Goal: Information Seeking & Learning: Understand process/instructions

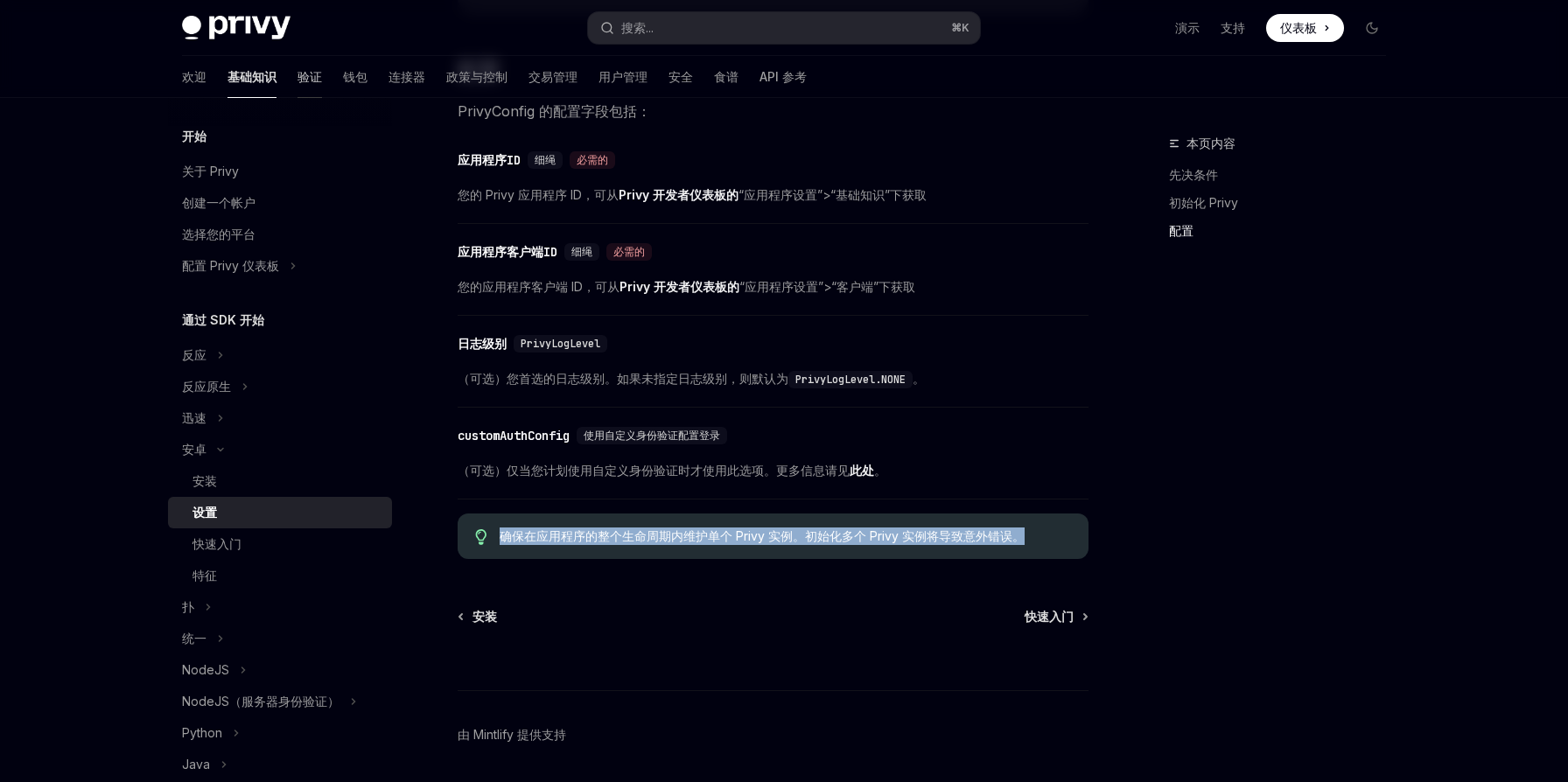
click at [298, 79] on font "验证" at bounding box center [310, 76] width 25 height 15
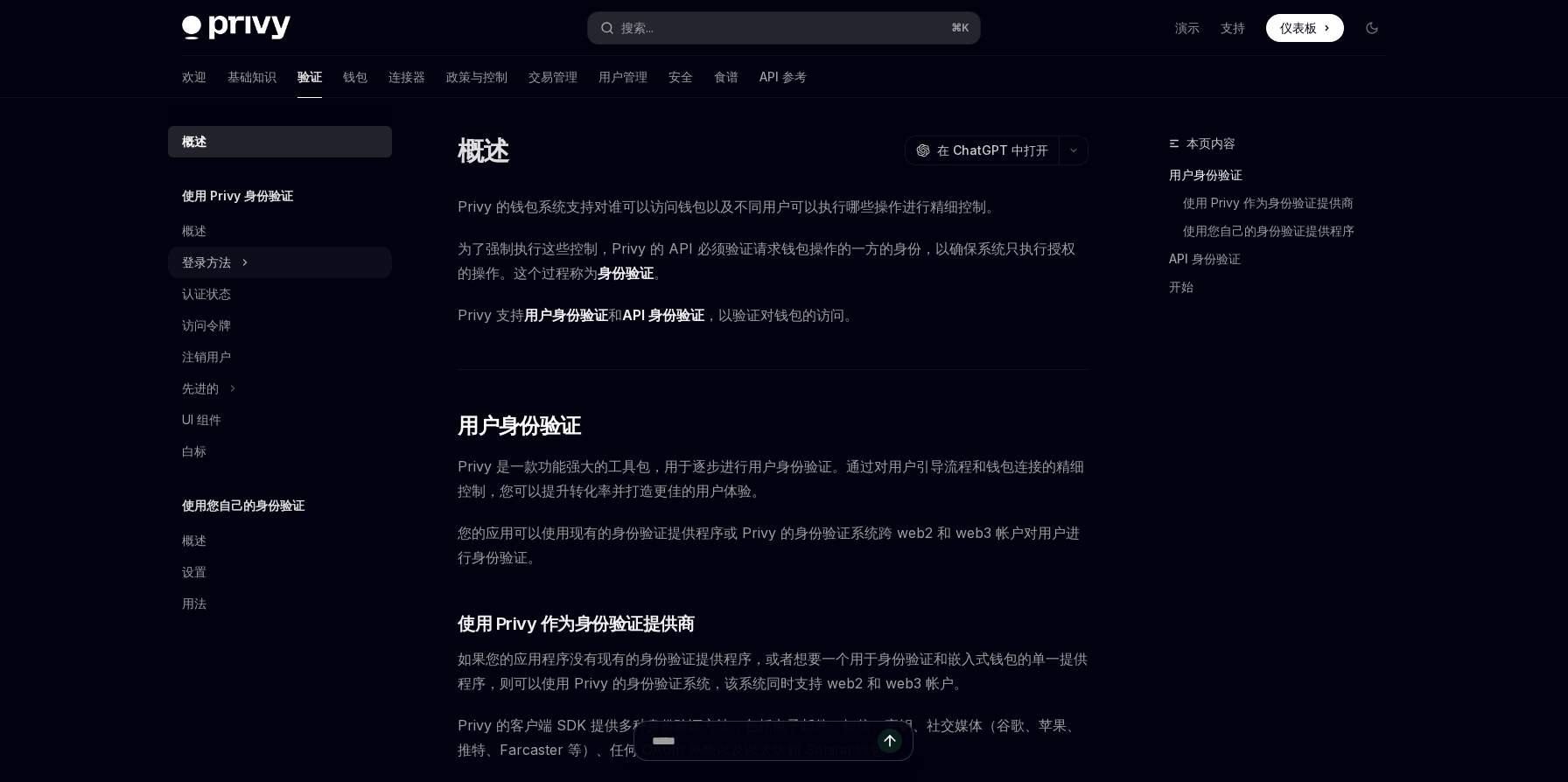
click at [244, 268] on icon at bounding box center [244, 262] width 7 height 21
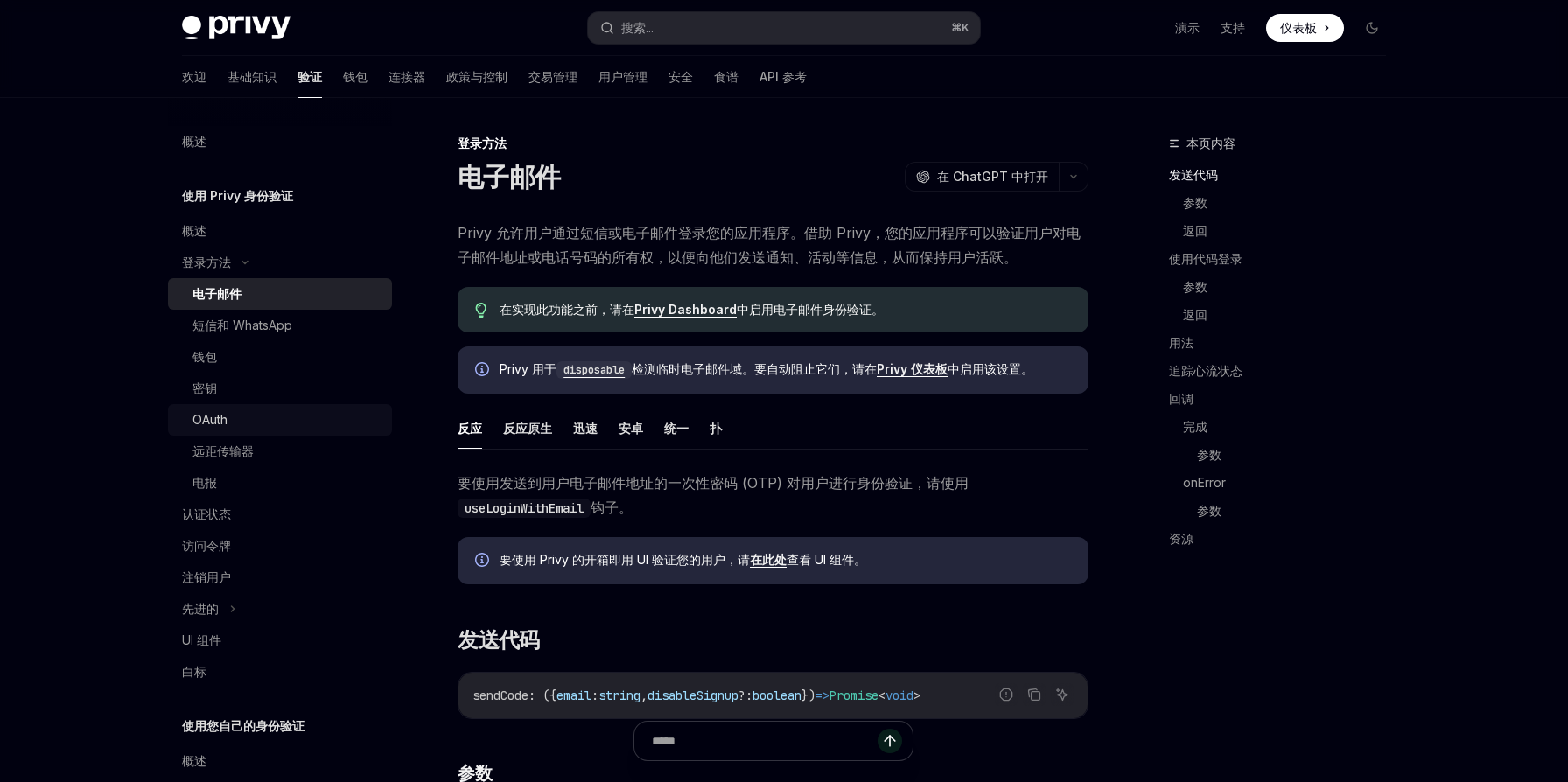
click at [241, 416] on div "OAuth" at bounding box center [287, 419] width 189 height 21
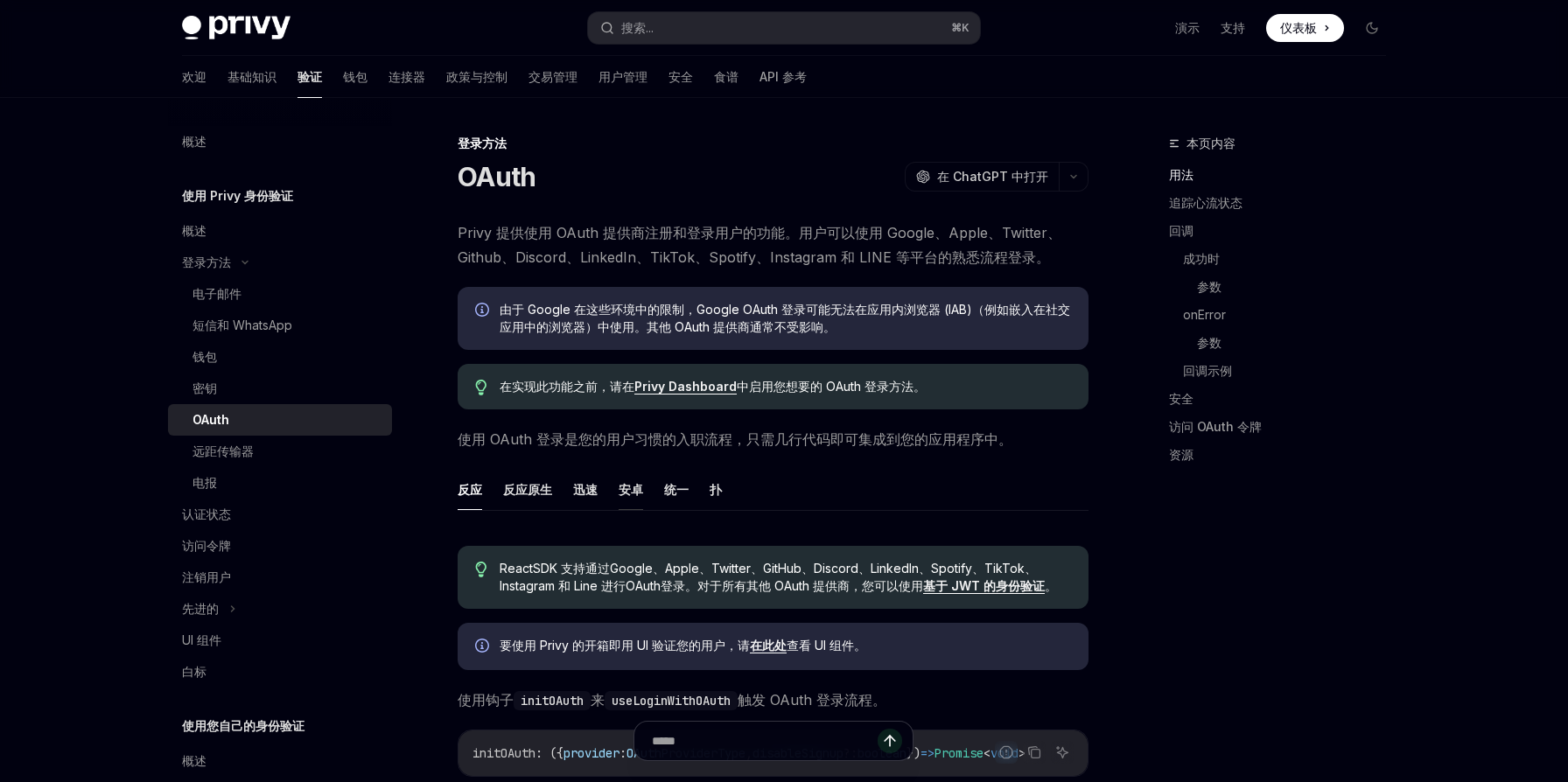
click at [635, 492] on font "安卓" at bounding box center [631, 489] width 25 height 15
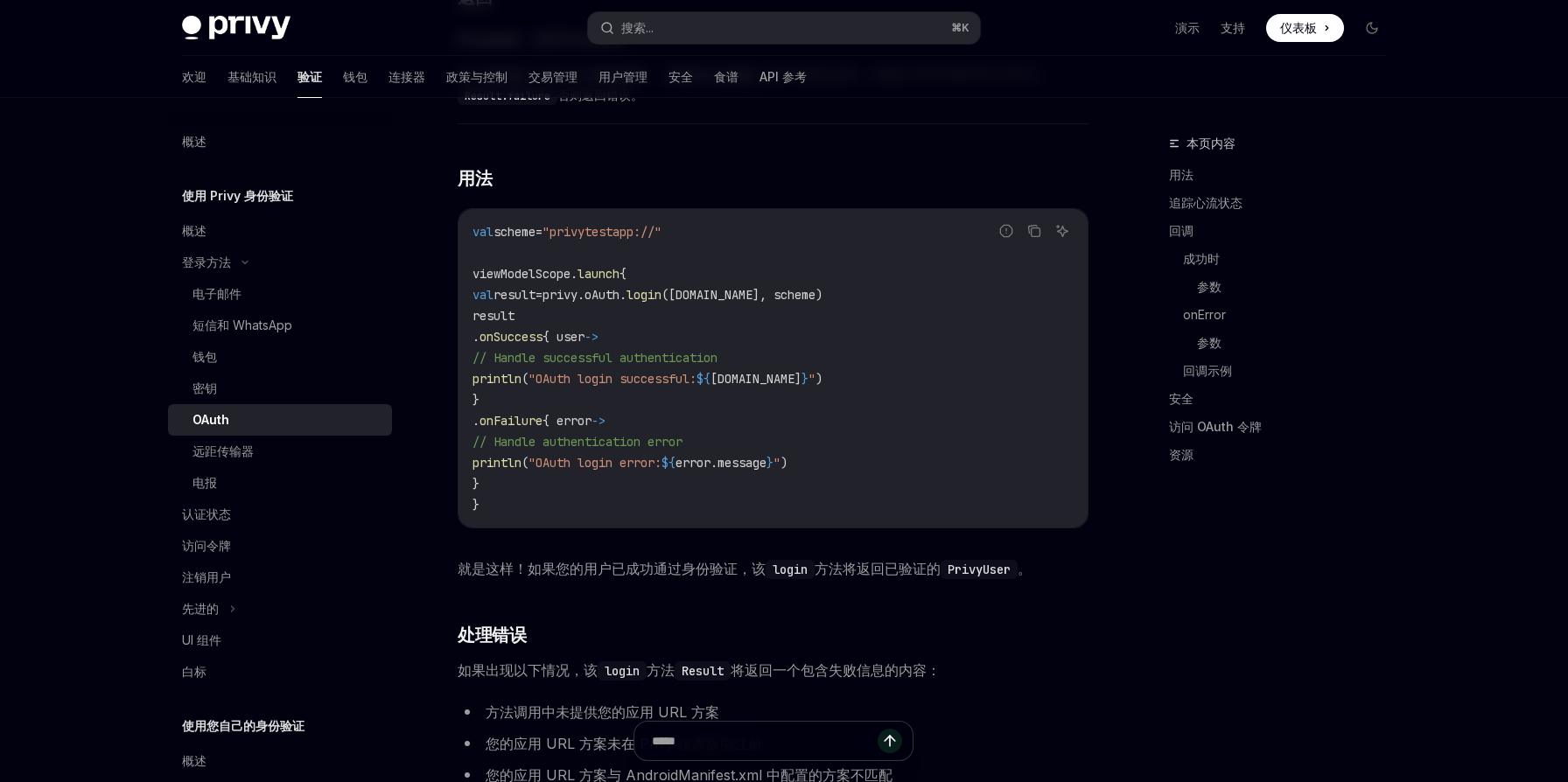
scroll to position [1690, 0]
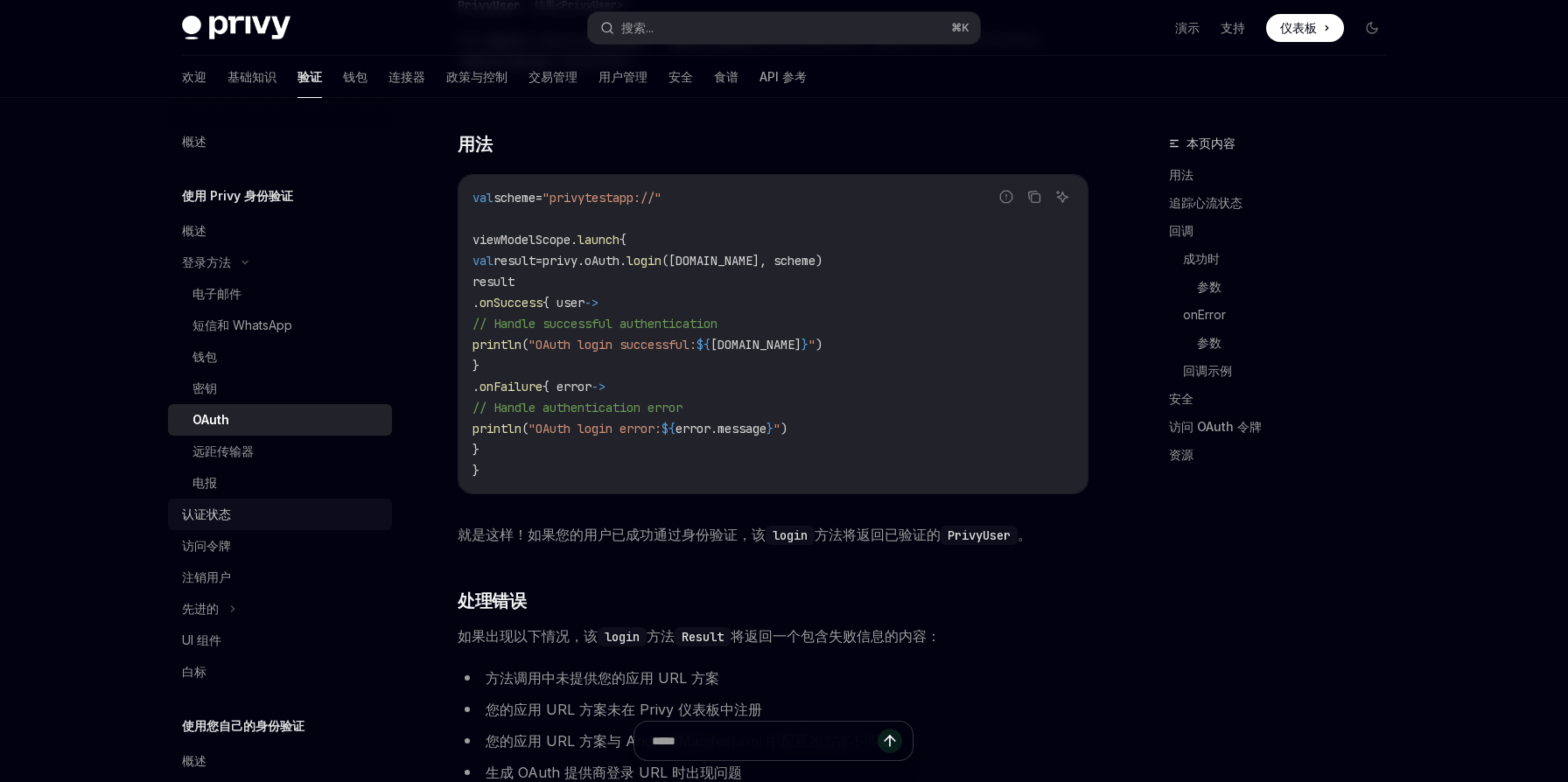
click at [217, 508] on font "认证状态" at bounding box center [206, 514] width 49 height 15
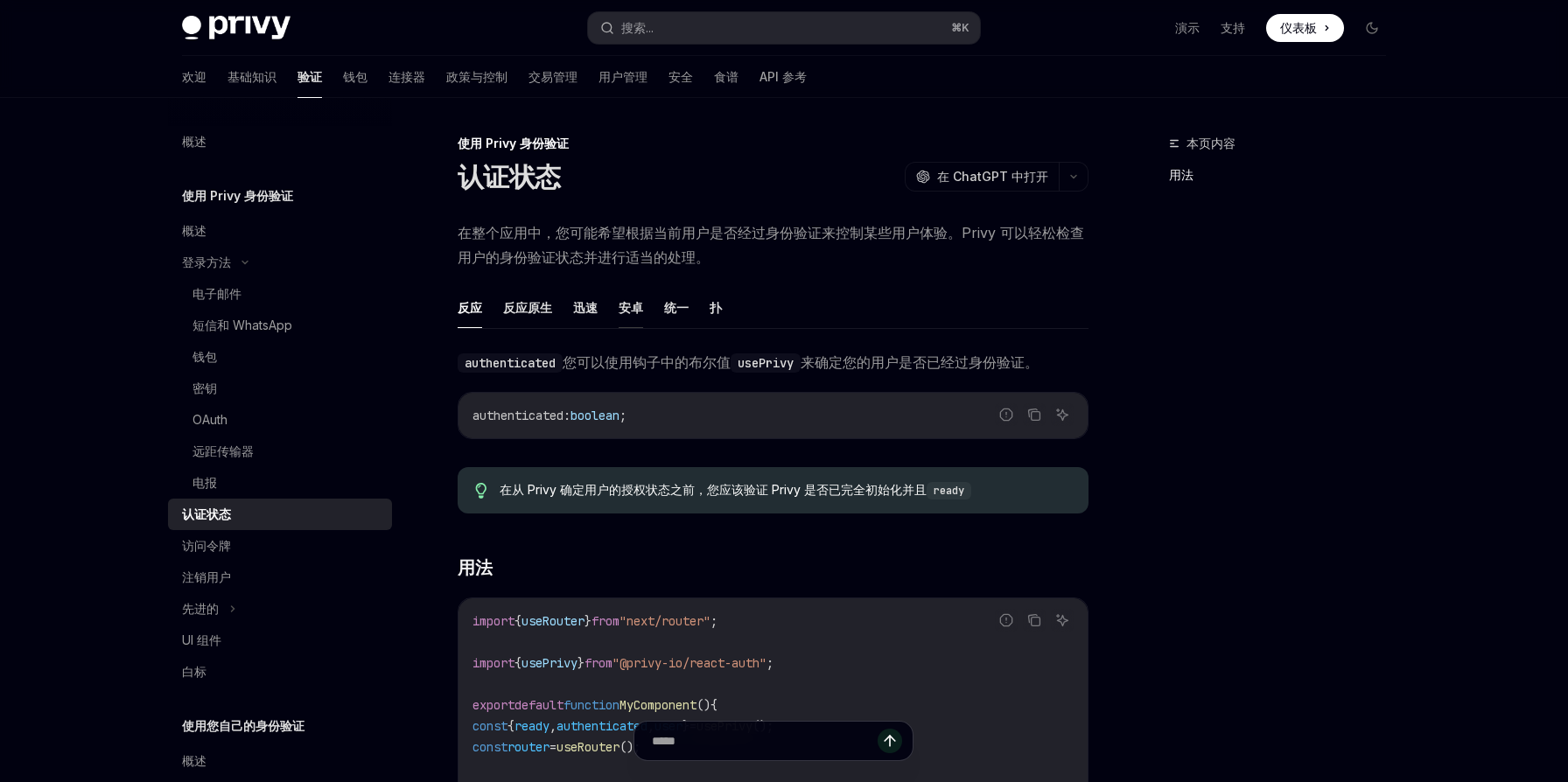
click at [630, 305] on font "安卓" at bounding box center [631, 307] width 25 height 15
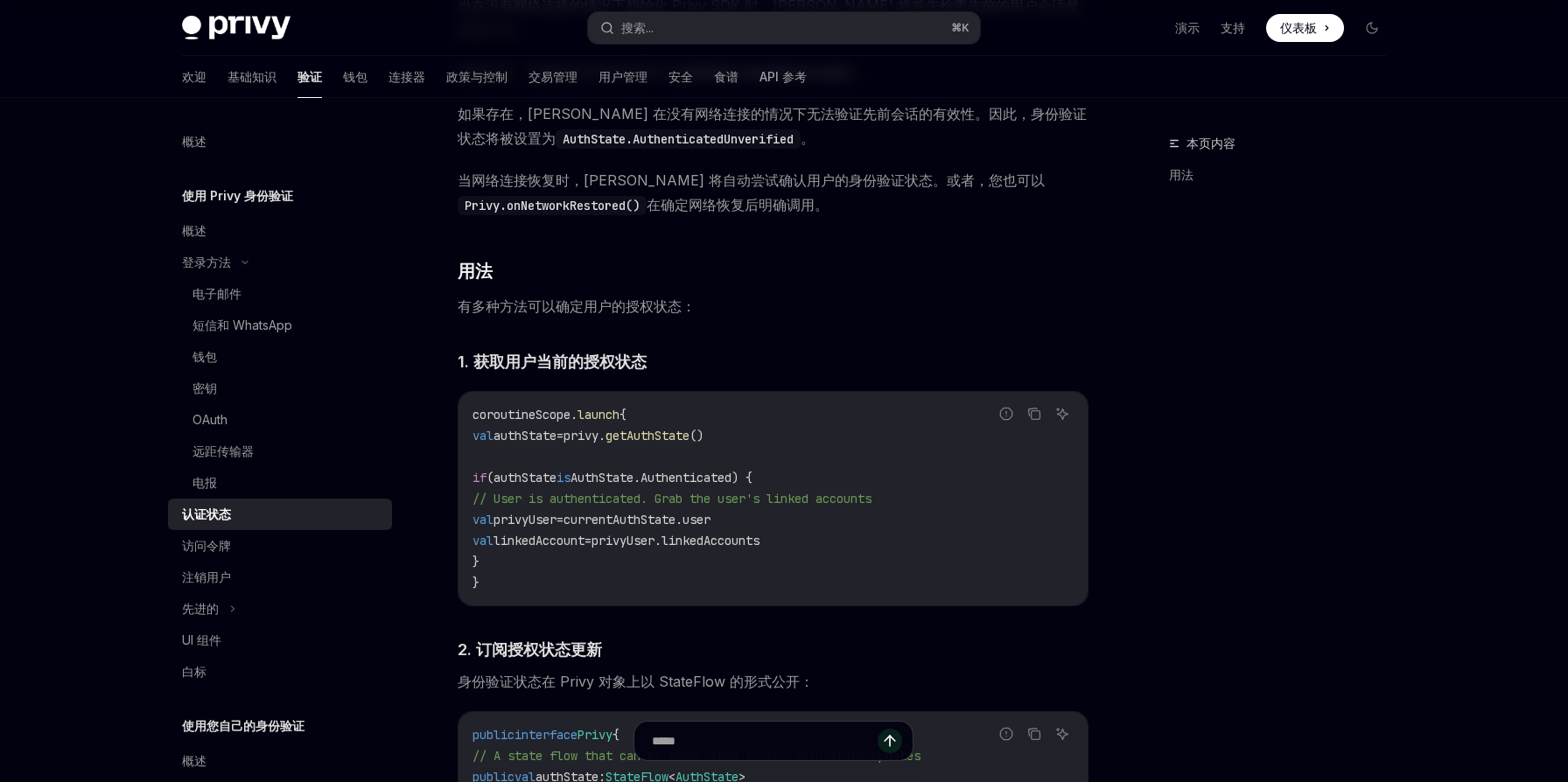
scroll to position [865, 0]
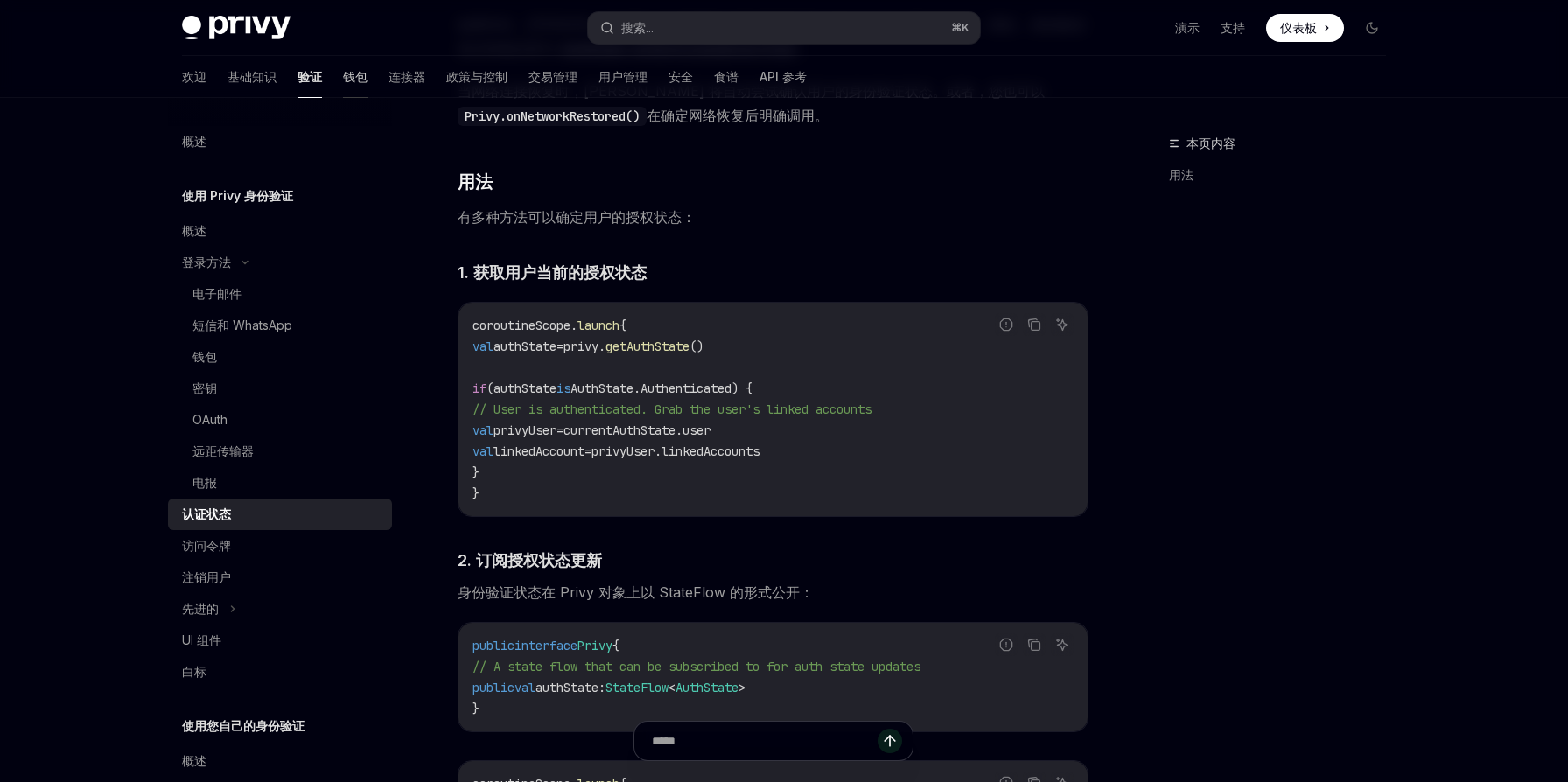
click at [343, 81] on font "钱包" at bounding box center [355, 76] width 25 height 15
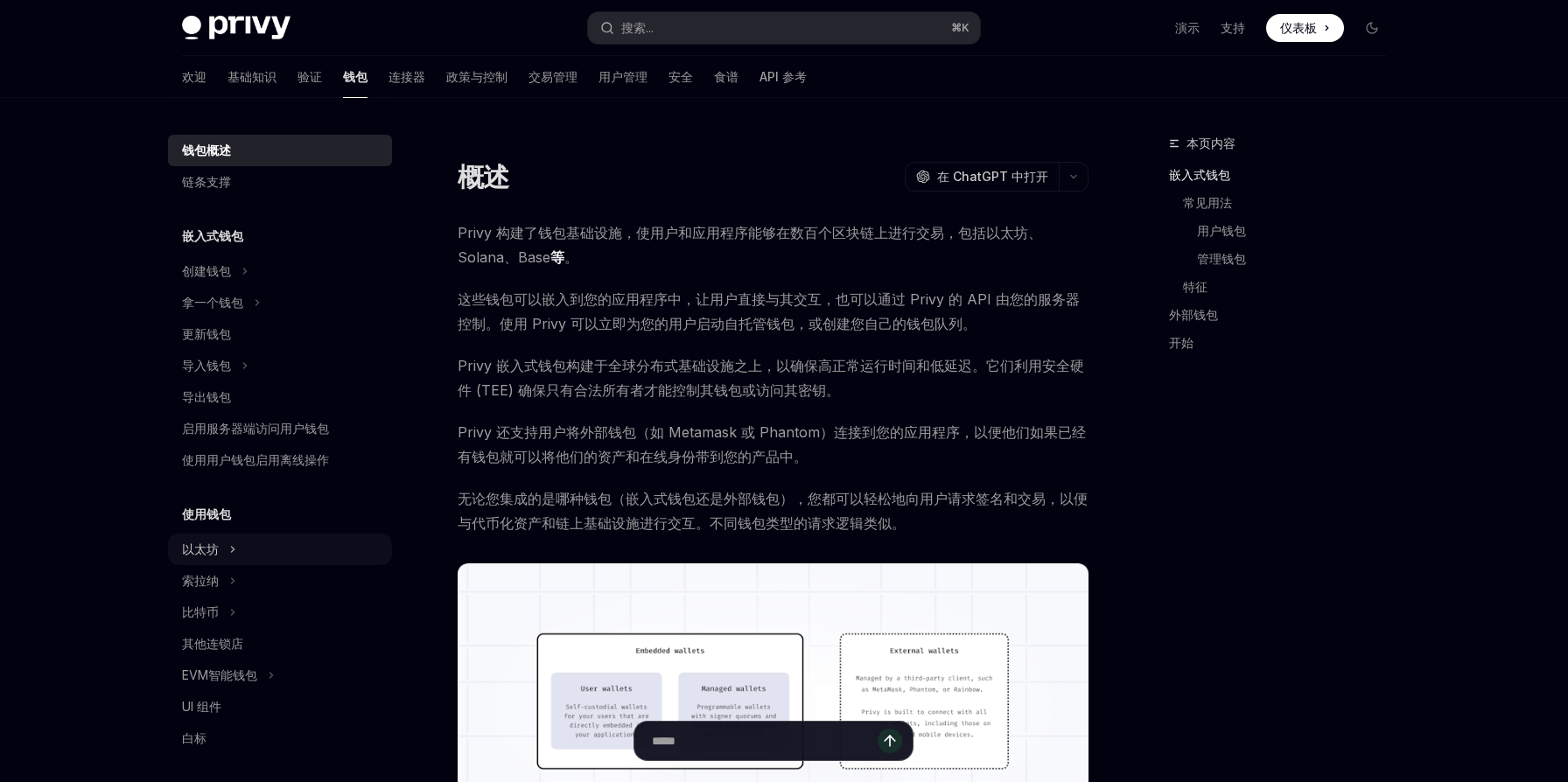
click at [264, 552] on div "以太坊" at bounding box center [280, 550] width 224 height 32
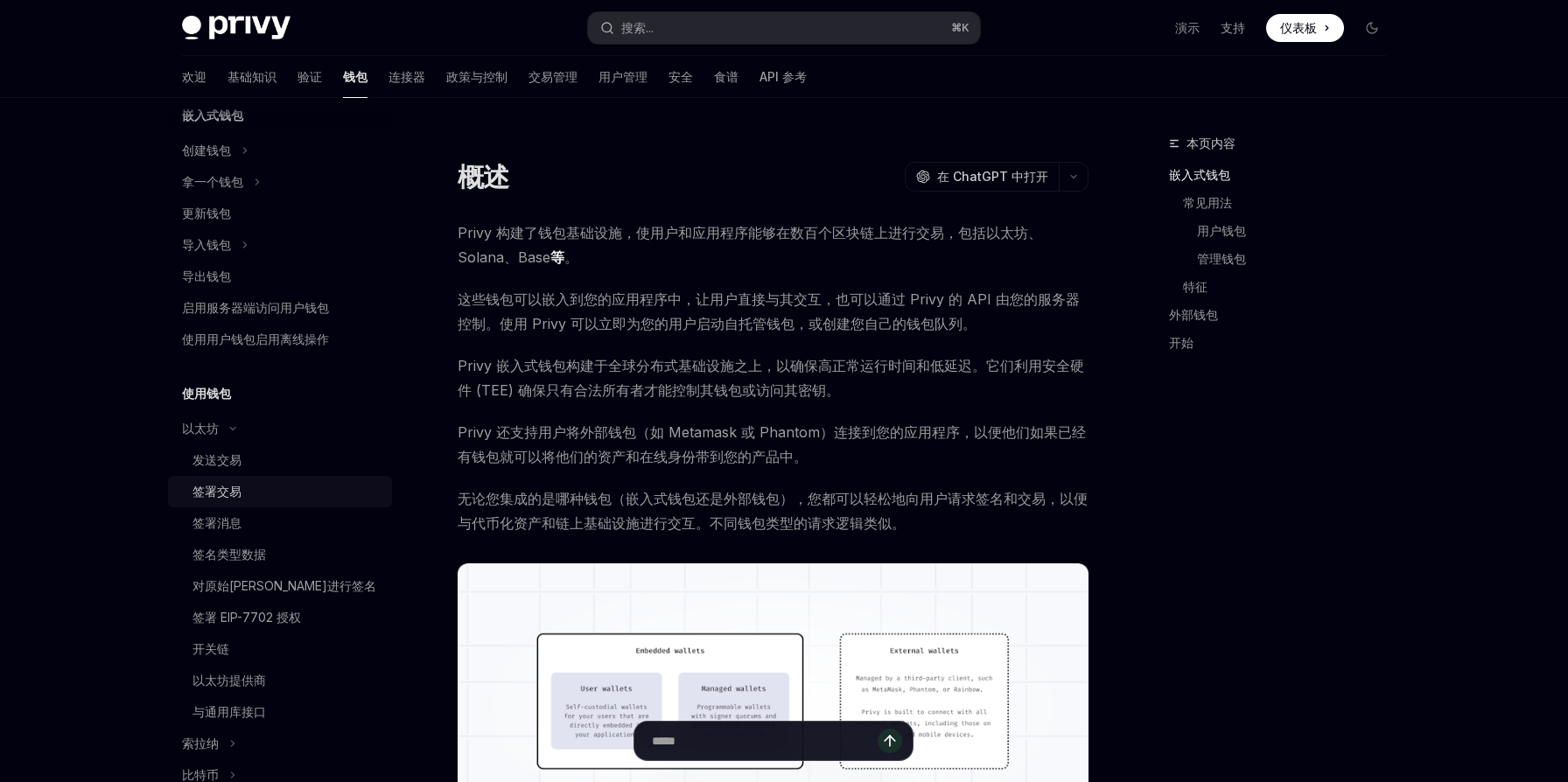
scroll to position [192, 0]
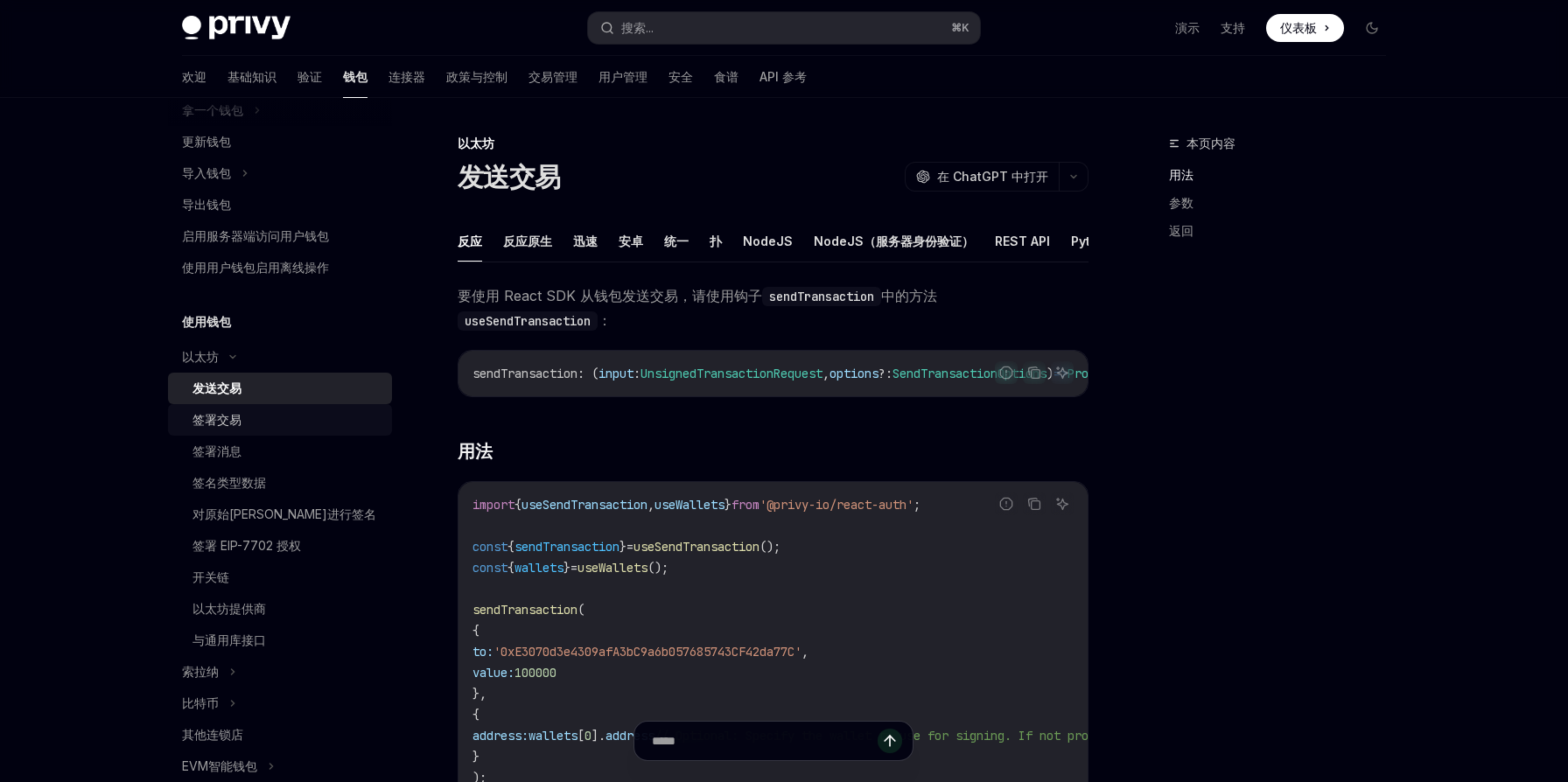
click at [268, 420] on div "签署交易" at bounding box center [287, 419] width 189 height 21
click at [633, 248] on font "安卓" at bounding box center [631, 241] width 25 height 15
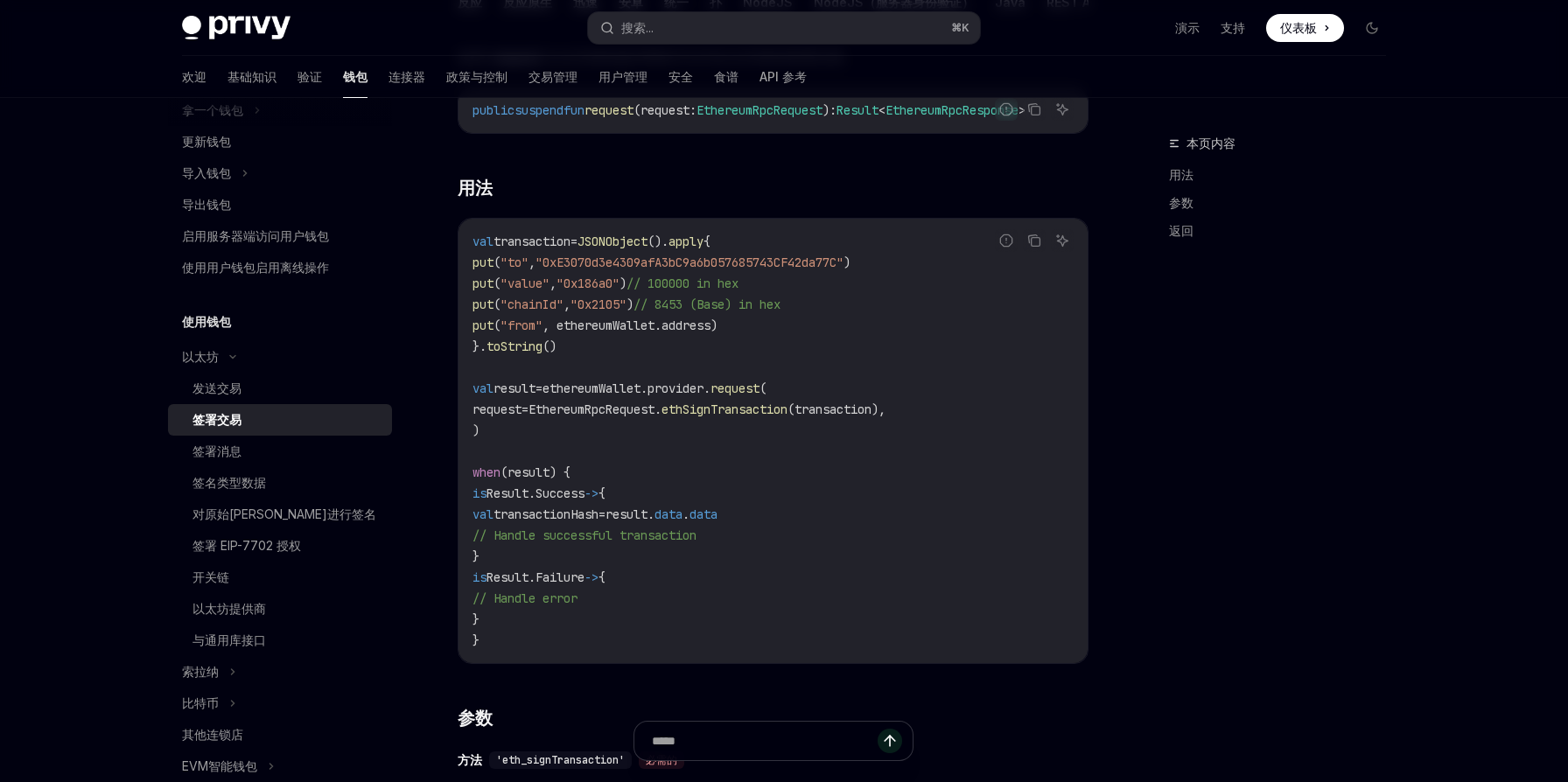
scroll to position [337, 0]
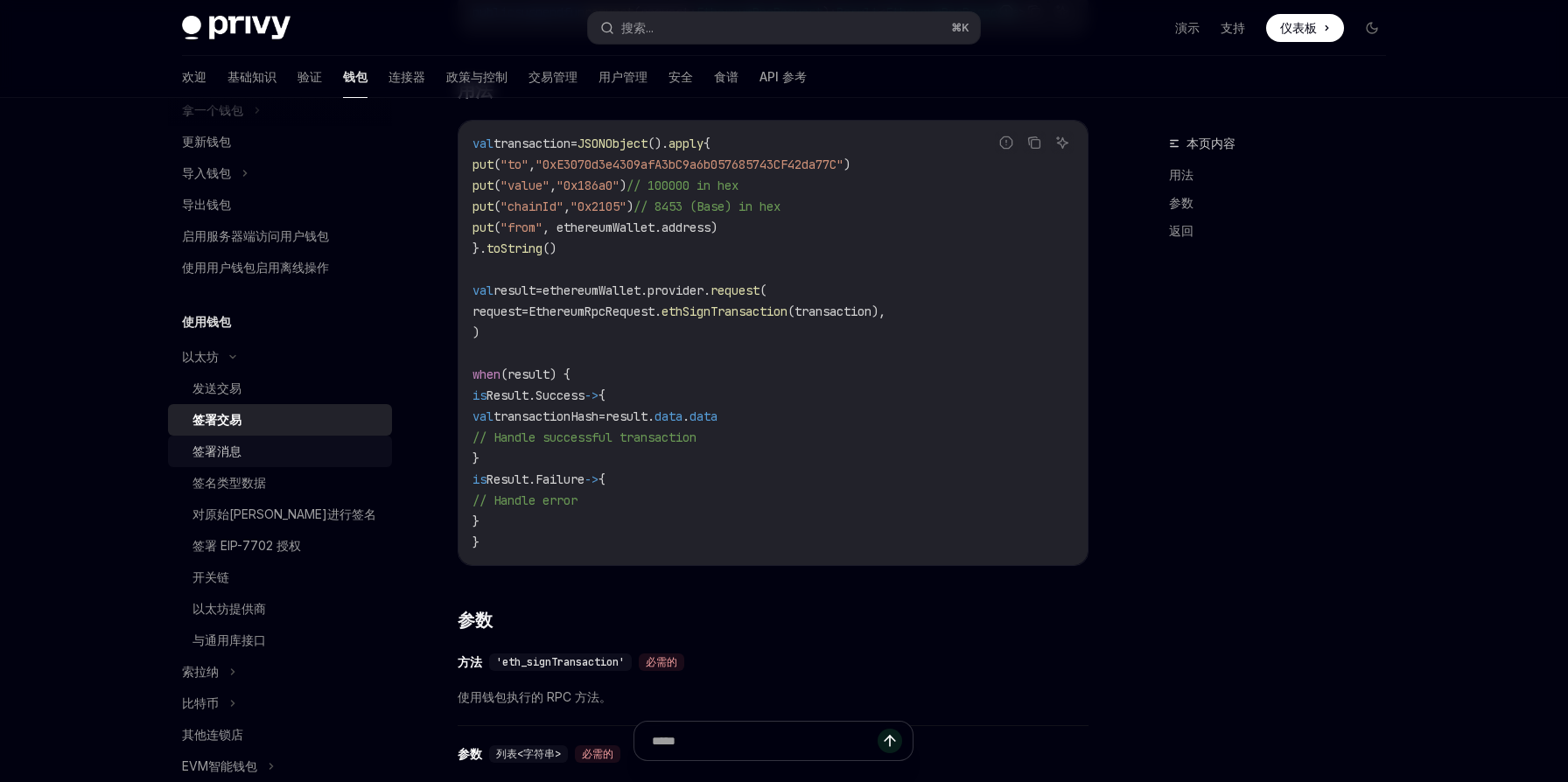
click at [245, 455] on div "签署消息" at bounding box center [287, 451] width 189 height 21
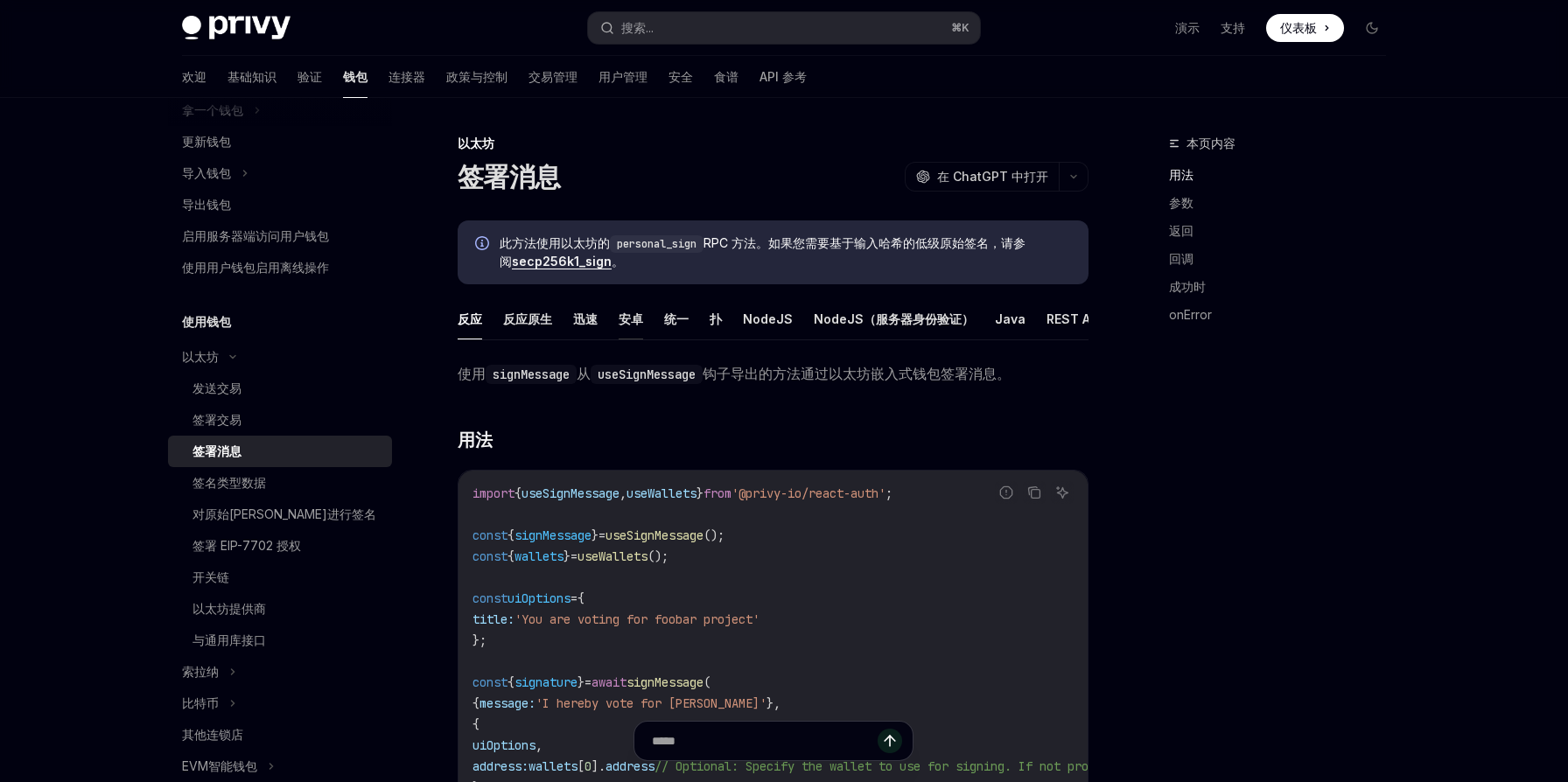
click at [624, 322] on font "安卓" at bounding box center [631, 319] width 25 height 15
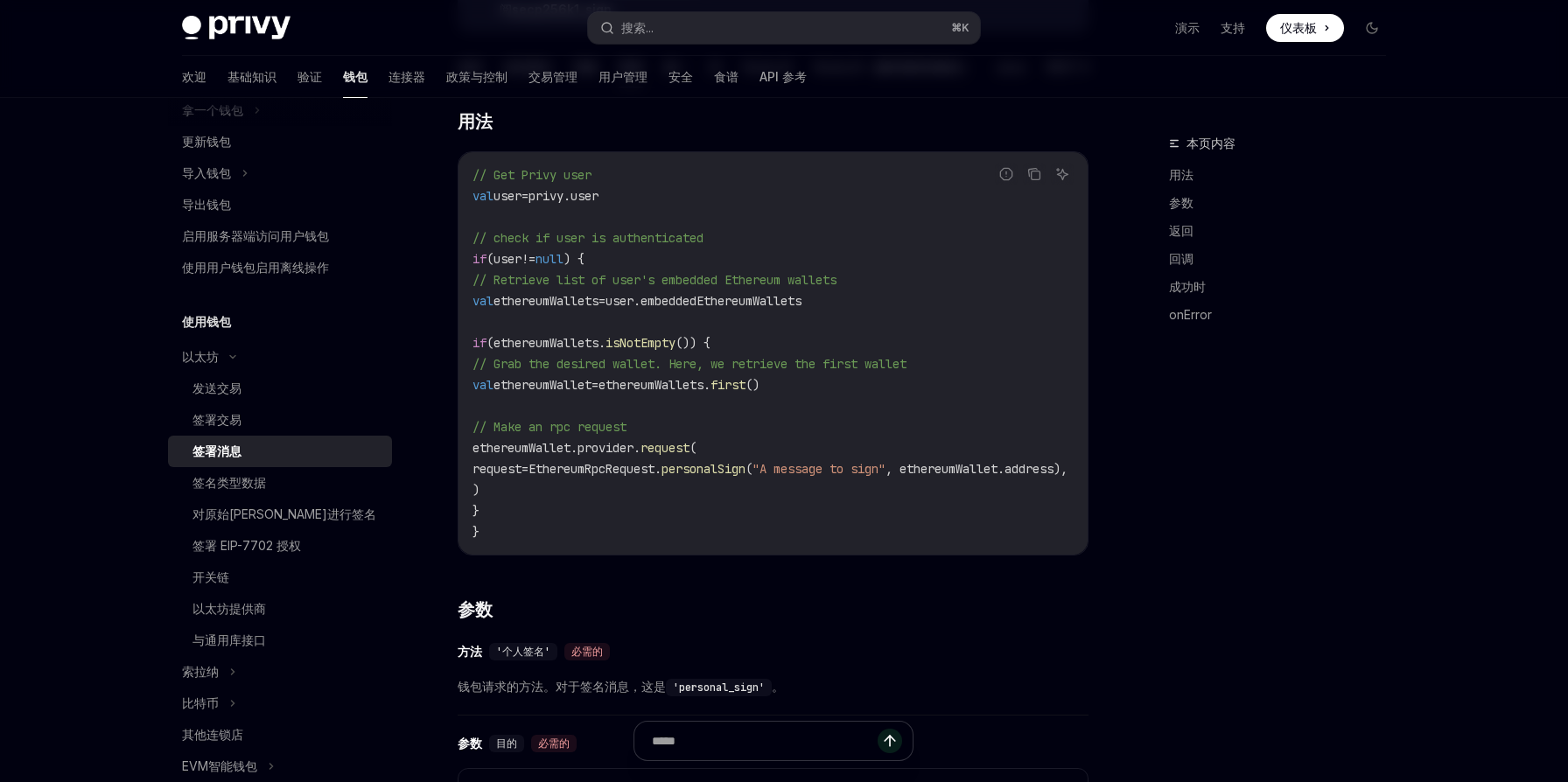
scroll to position [255, 0]
click at [233, 581] on div "开关链" at bounding box center [287, 577] width 189 height 21
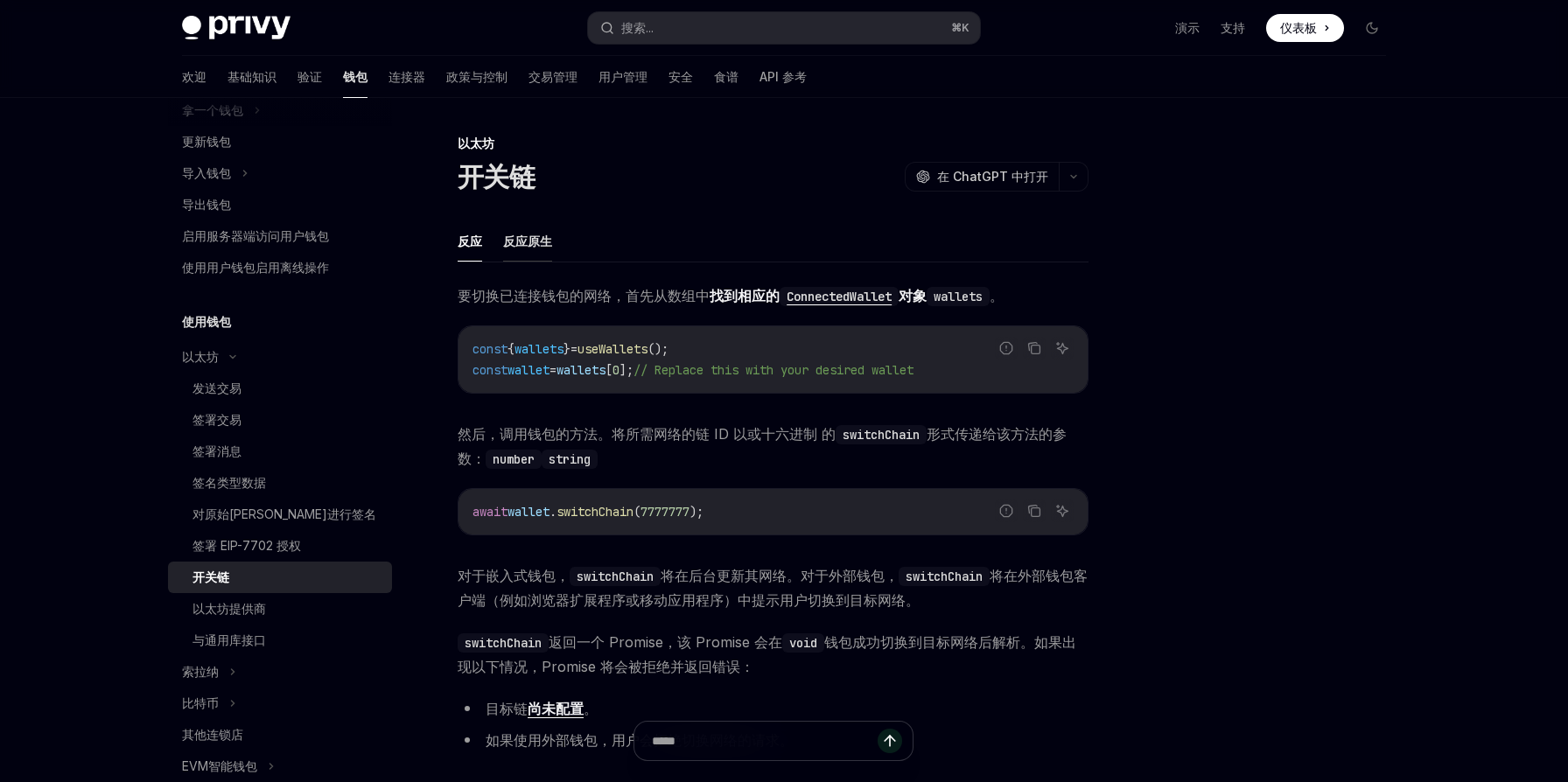
click at [536, 239] on font "反应原生" at bounding box center [527, 241] width 49 height 15
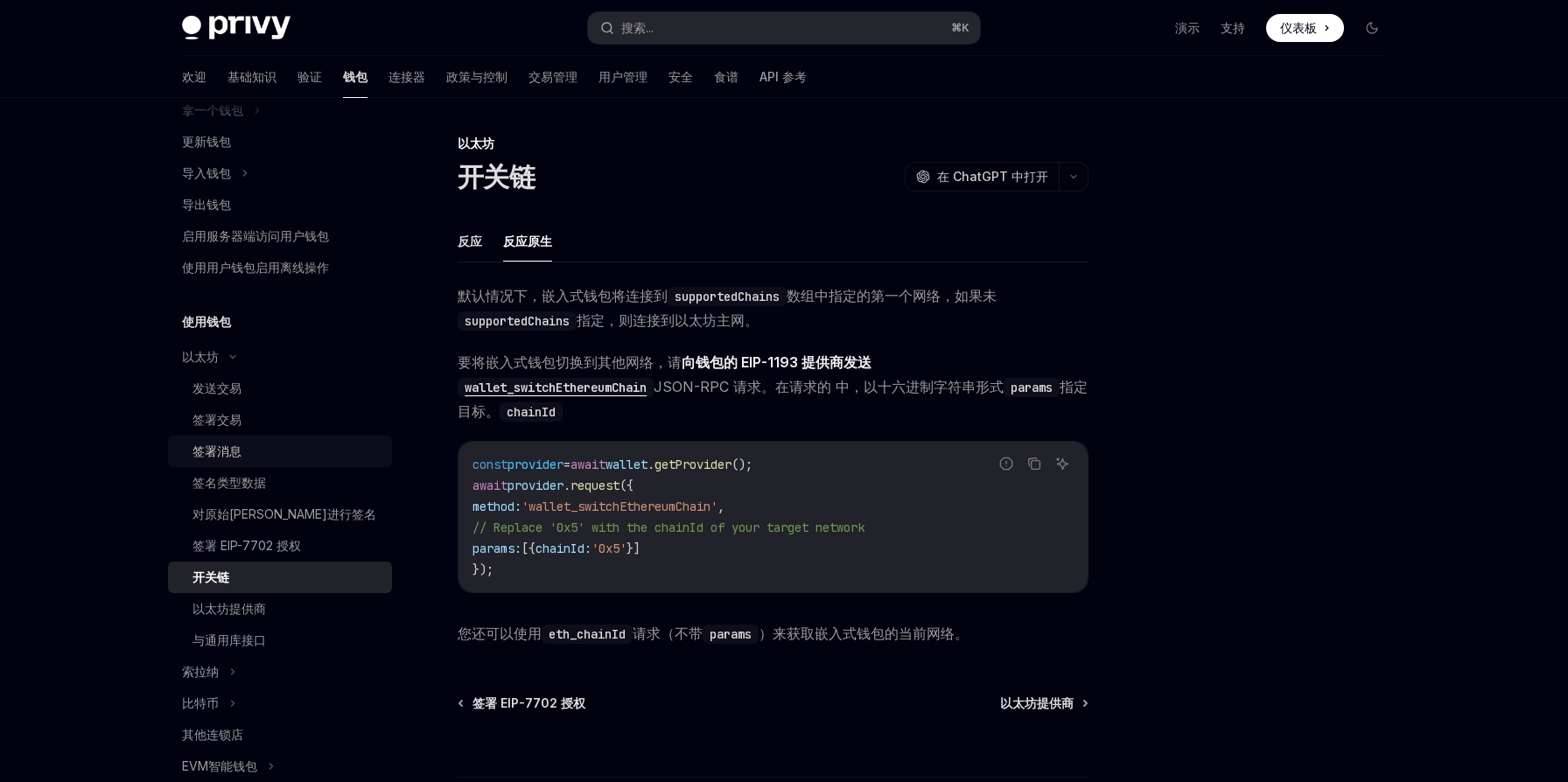
click at [265, 447] on div "签署消息" at bounding box center [287, 451] width 189 height 21
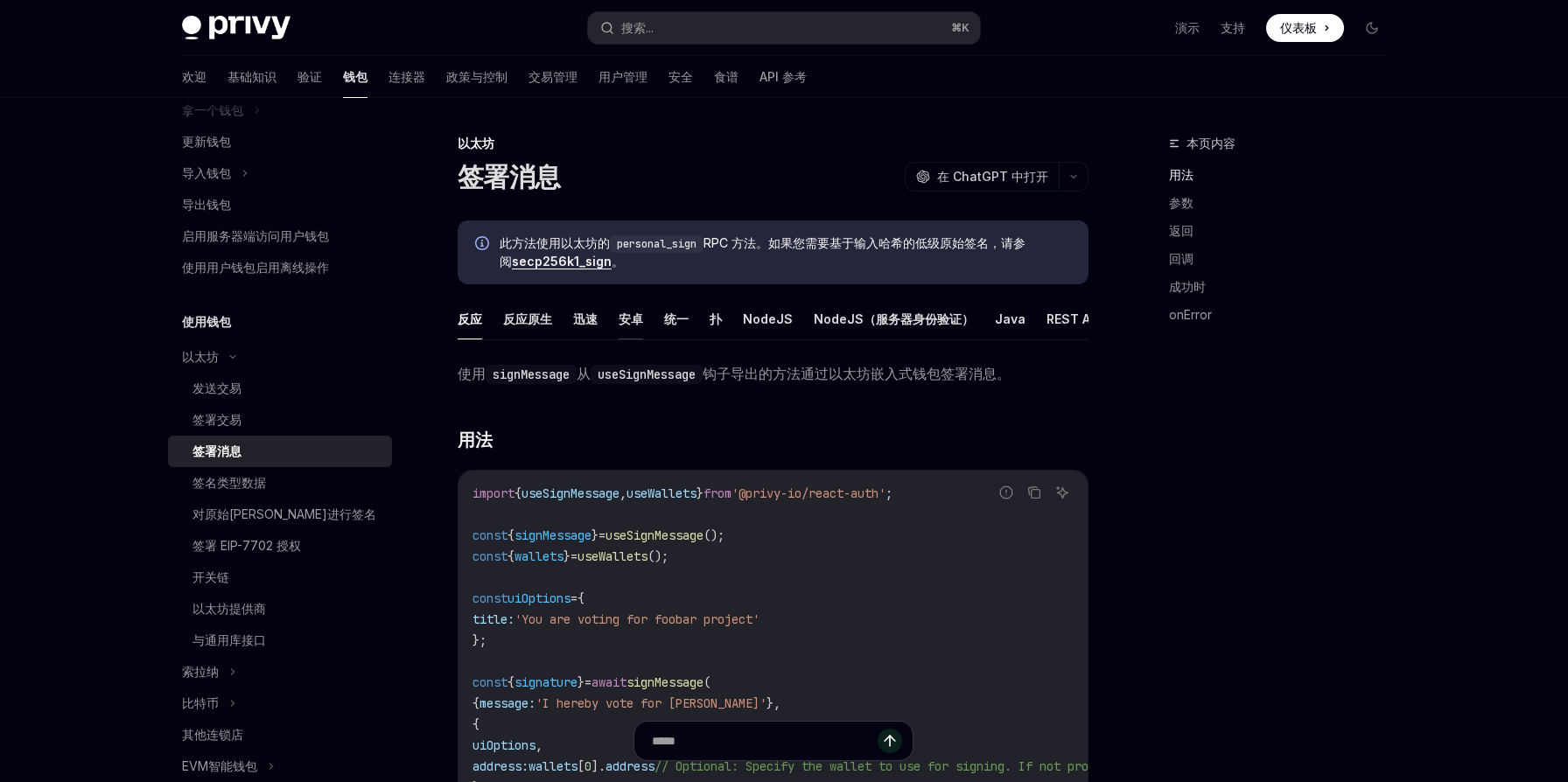
click at [635, 322] on font "安卓" at bounding box center [631, 319] width 25 height 15
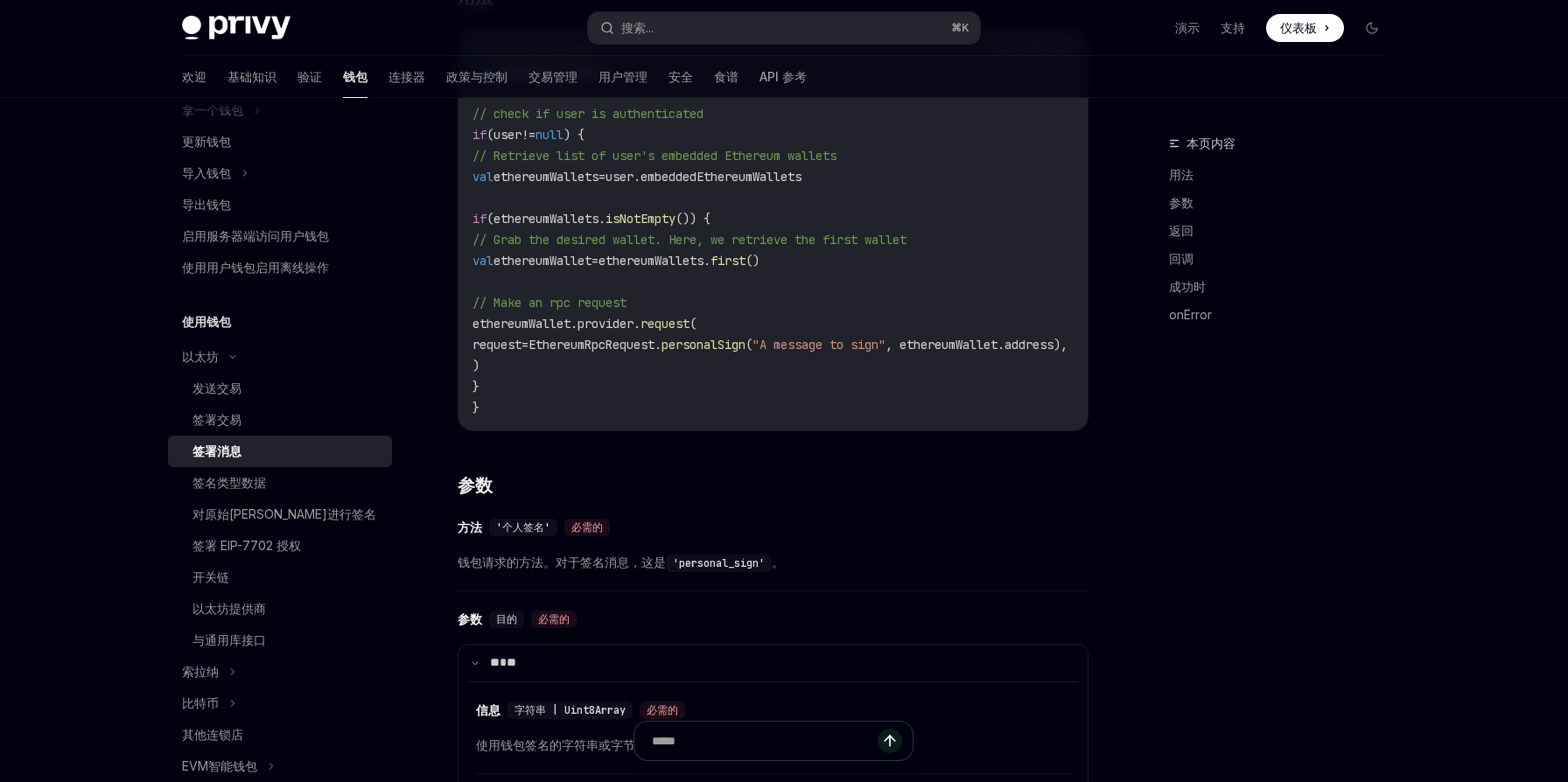
scroll to position [390, 0]
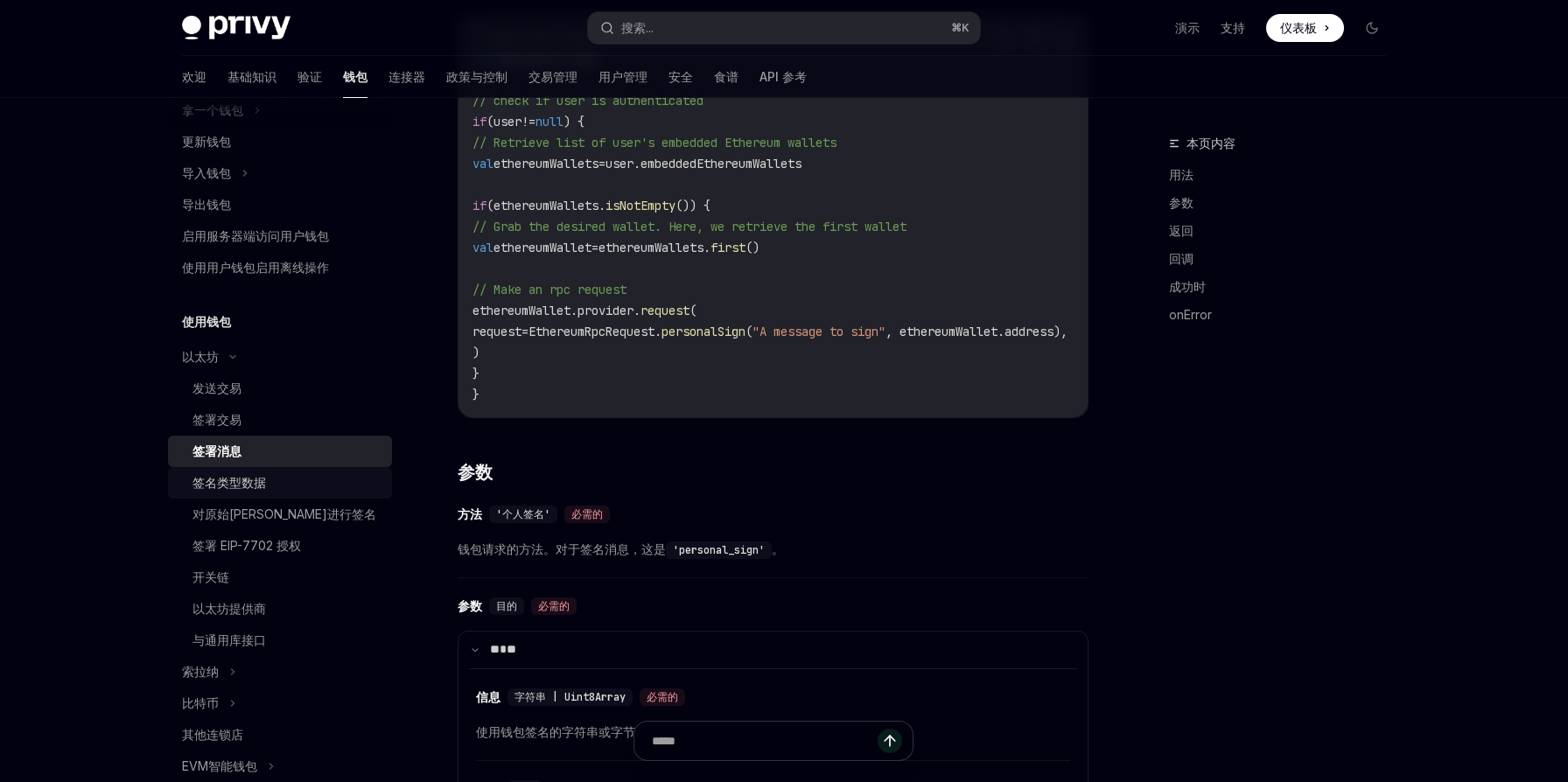
click at [247, 485] on font "签名类型数据" at bounding box center [229, 482] width 74 height 15
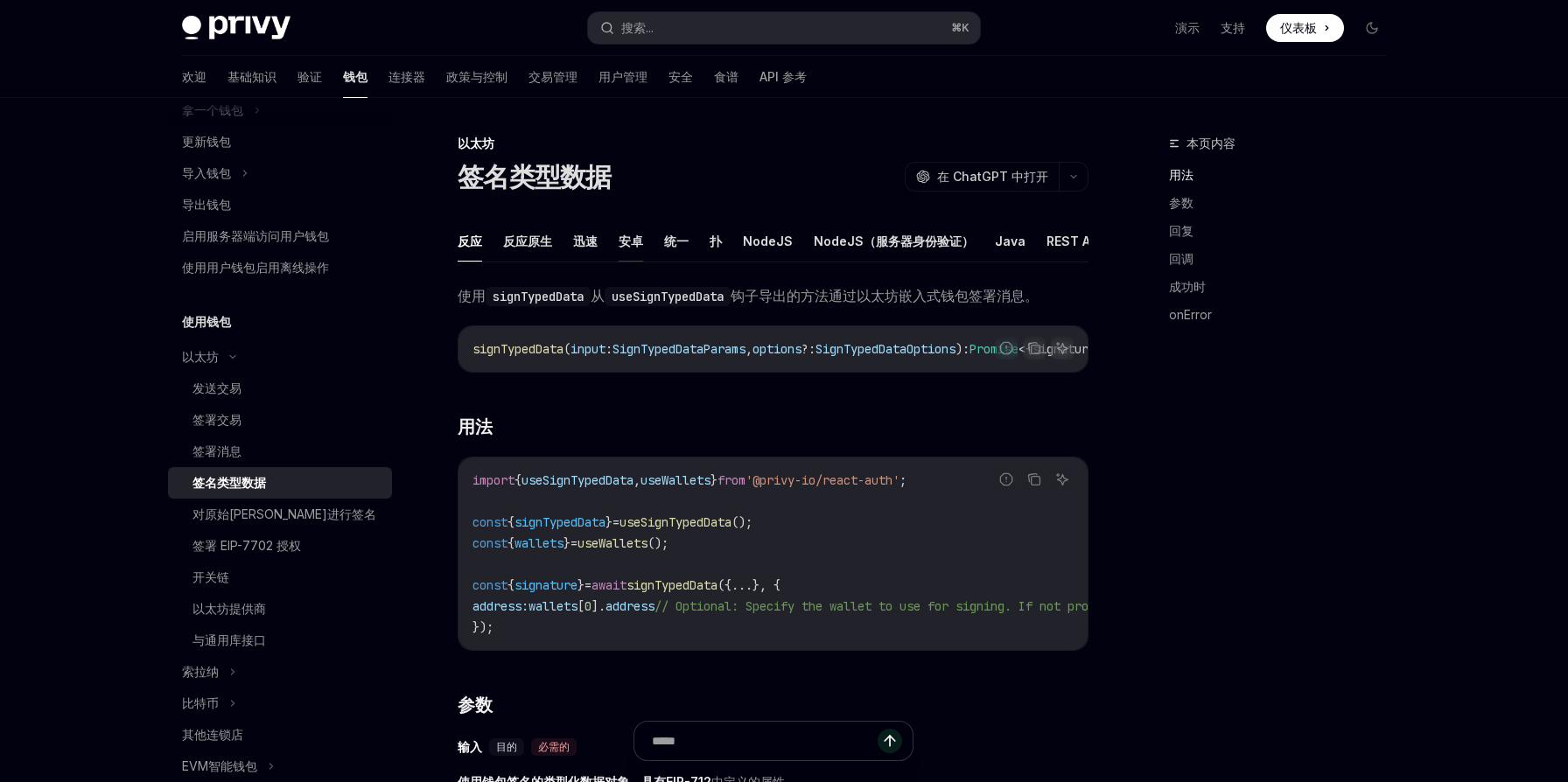
click at [640, 245] on font "安卓" at bounding box center [631, 241] width 25 height 15
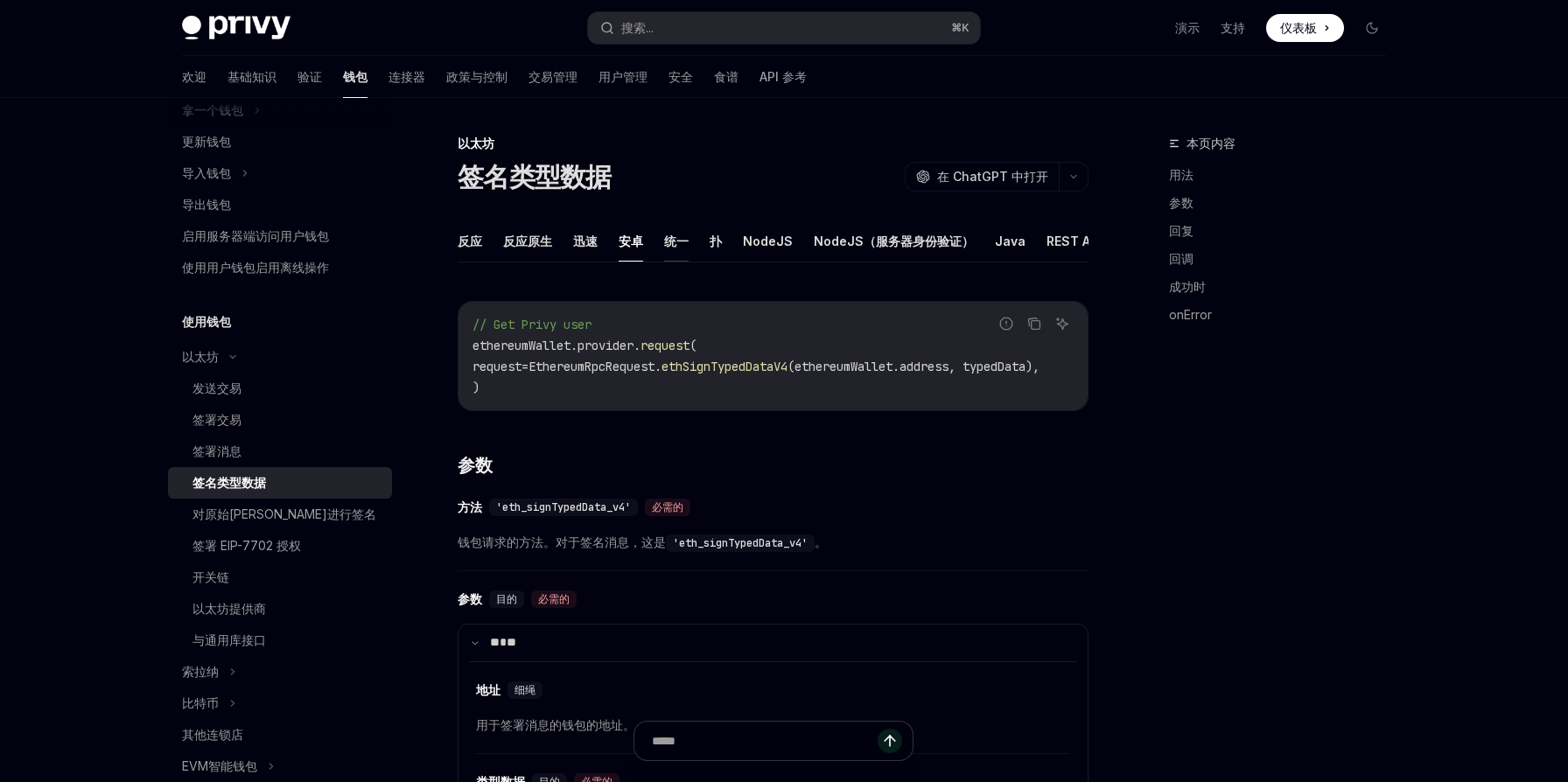
click at [681, 248] on font "统一" at bounding box center [676, 241] width 25 height 15
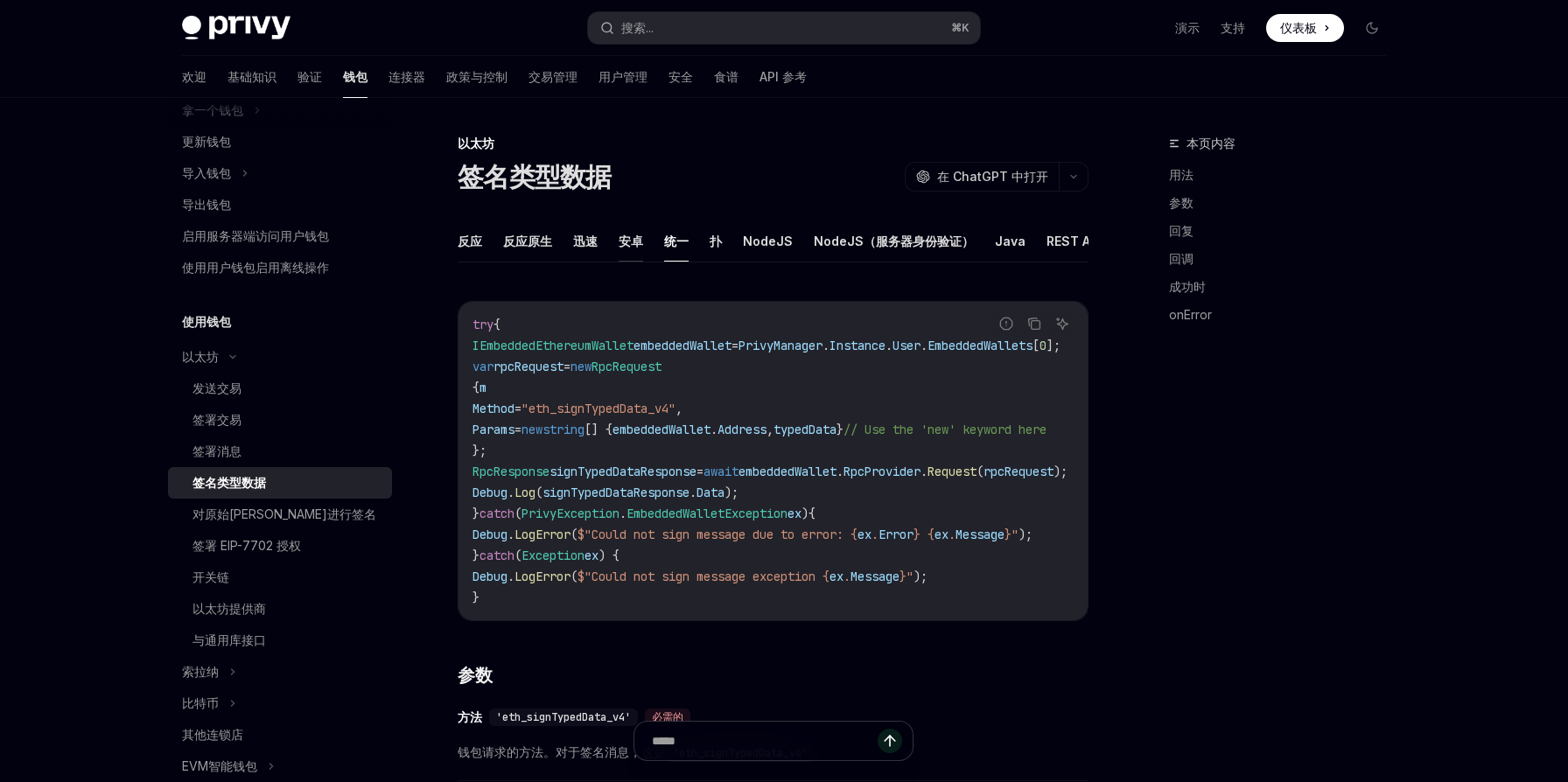
click at [635, 246] on font "安卓" at bounding box center [631, 241] width 25 height 15
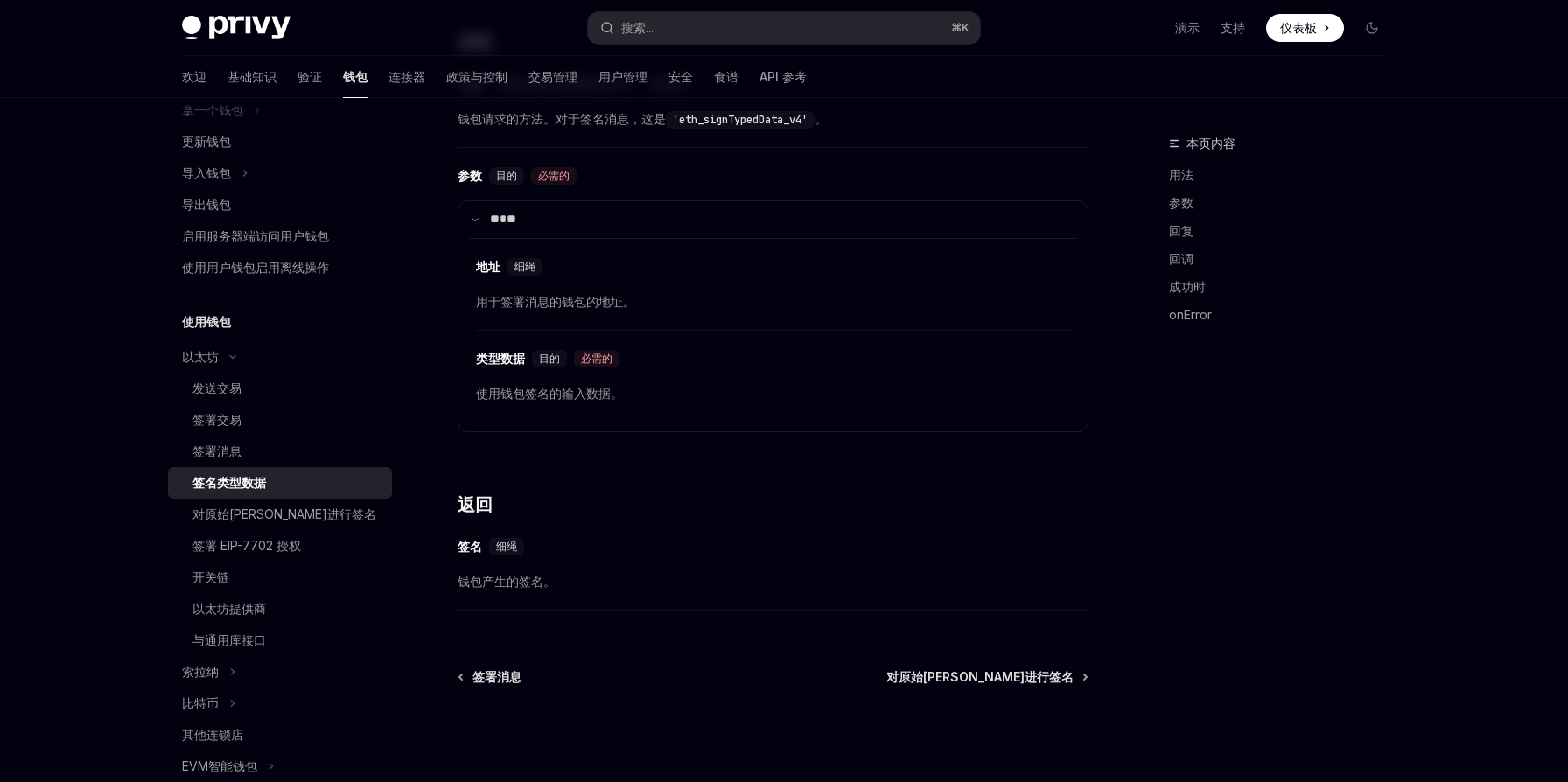
scroll to position [550, 0]
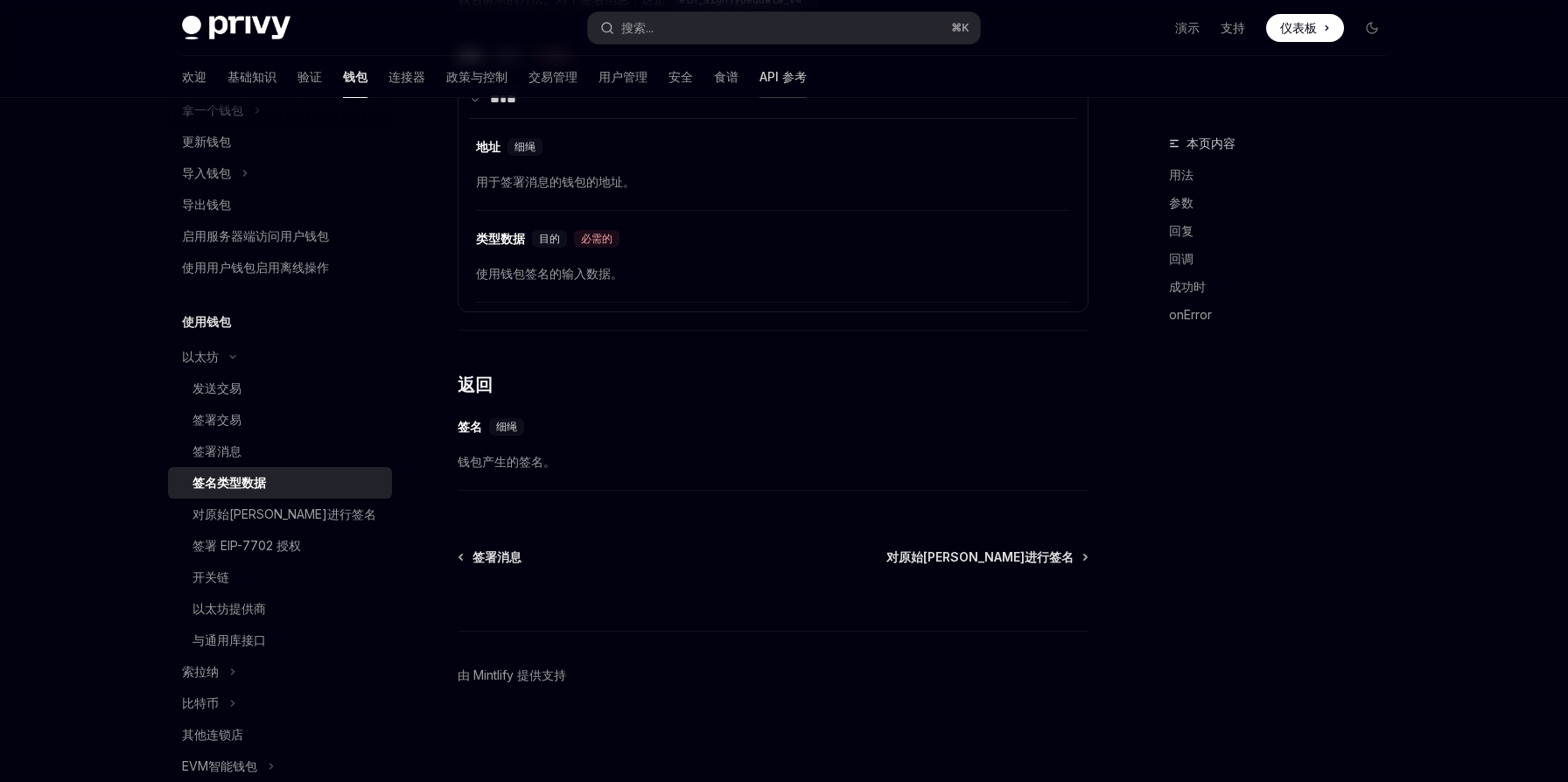
click at [760, 78] on font "API 参考" at bounding box center [783, 76] width 47 height 15
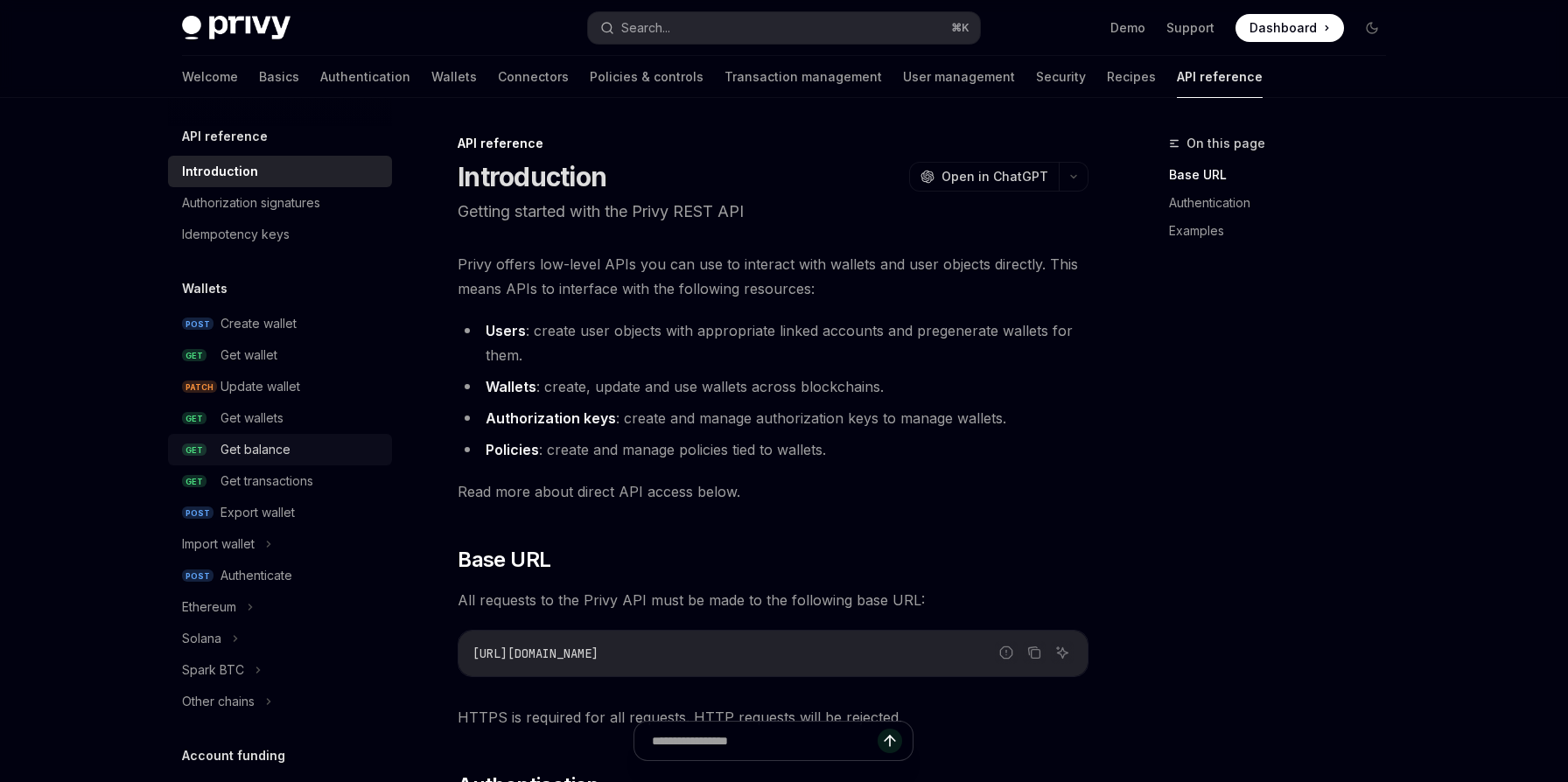
click at [312, 440] on div "Get balance" at bounding box center [301, 449] width 161 height 21
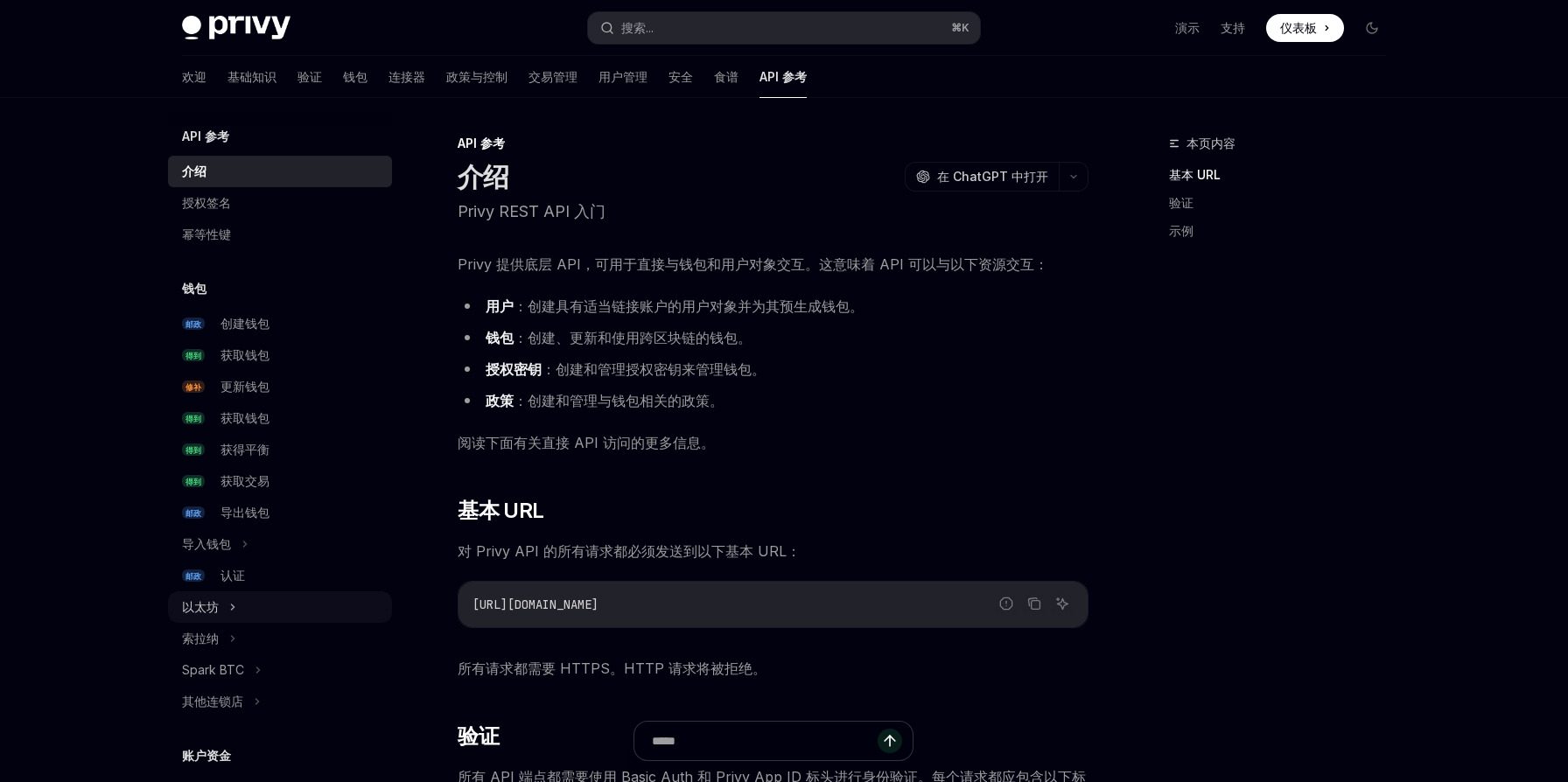
click at [241, 609] on div "以太坊" at bounding box center [280, 608] width 224 height 32
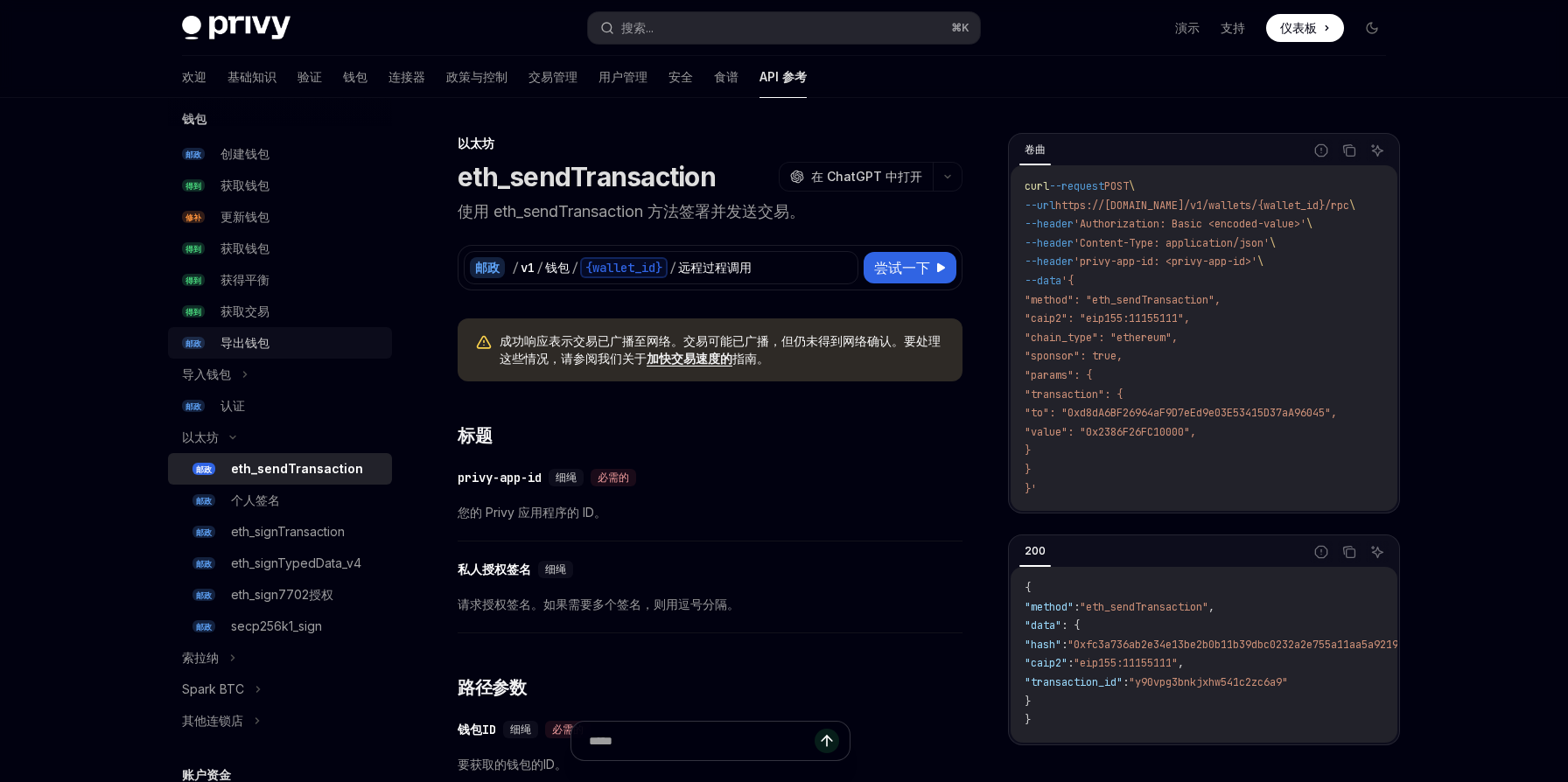
scroll to position [314, 0]
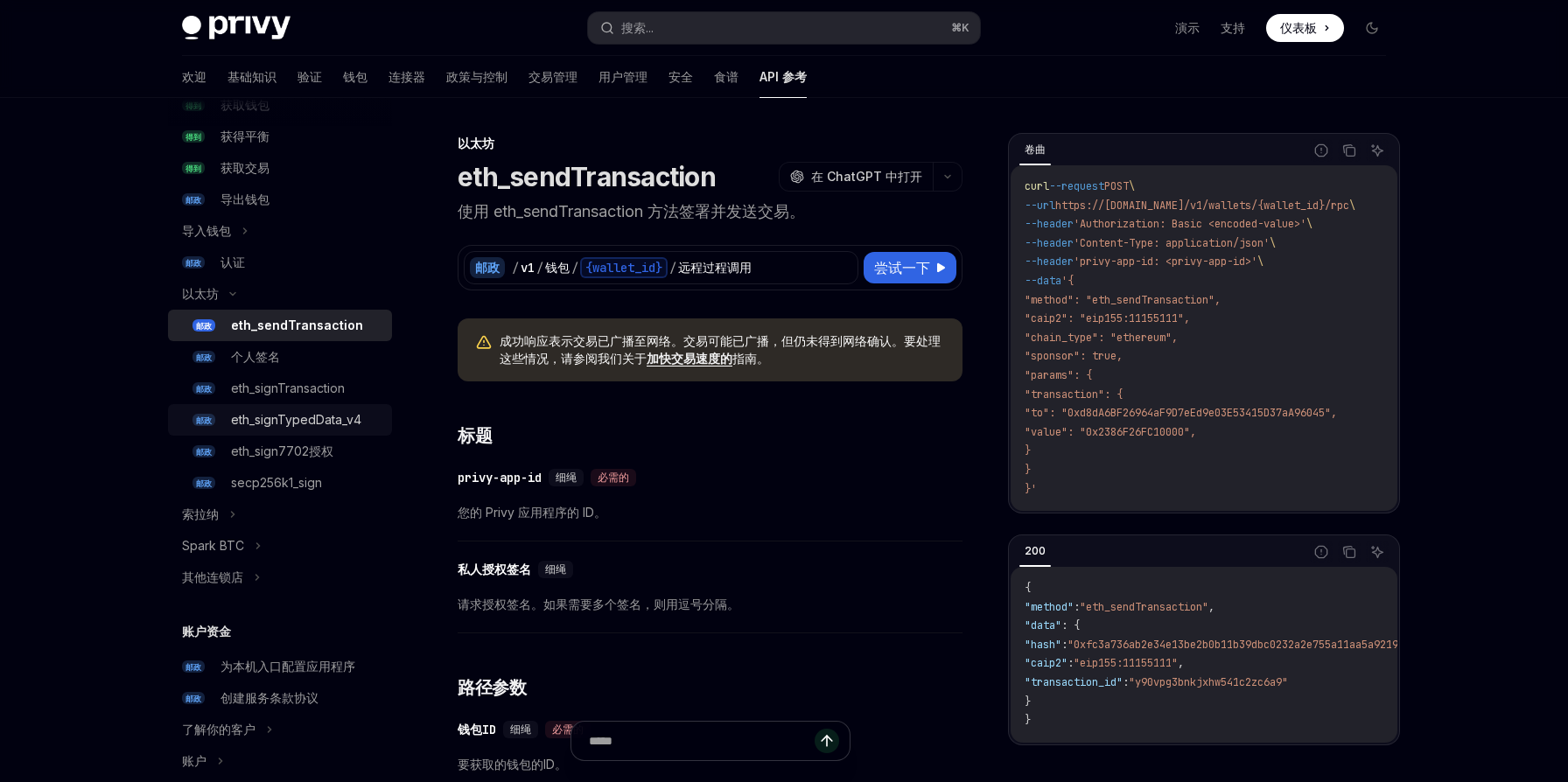
click at [310, 428] on div "eth_signTypedData_v4" at bounding box center [296, 419] width 131 height 21
click at [270, 417] on font "eth_signTypedData_v4" at bounding box center [296, 419] width 131 height 15
type textarea "*"
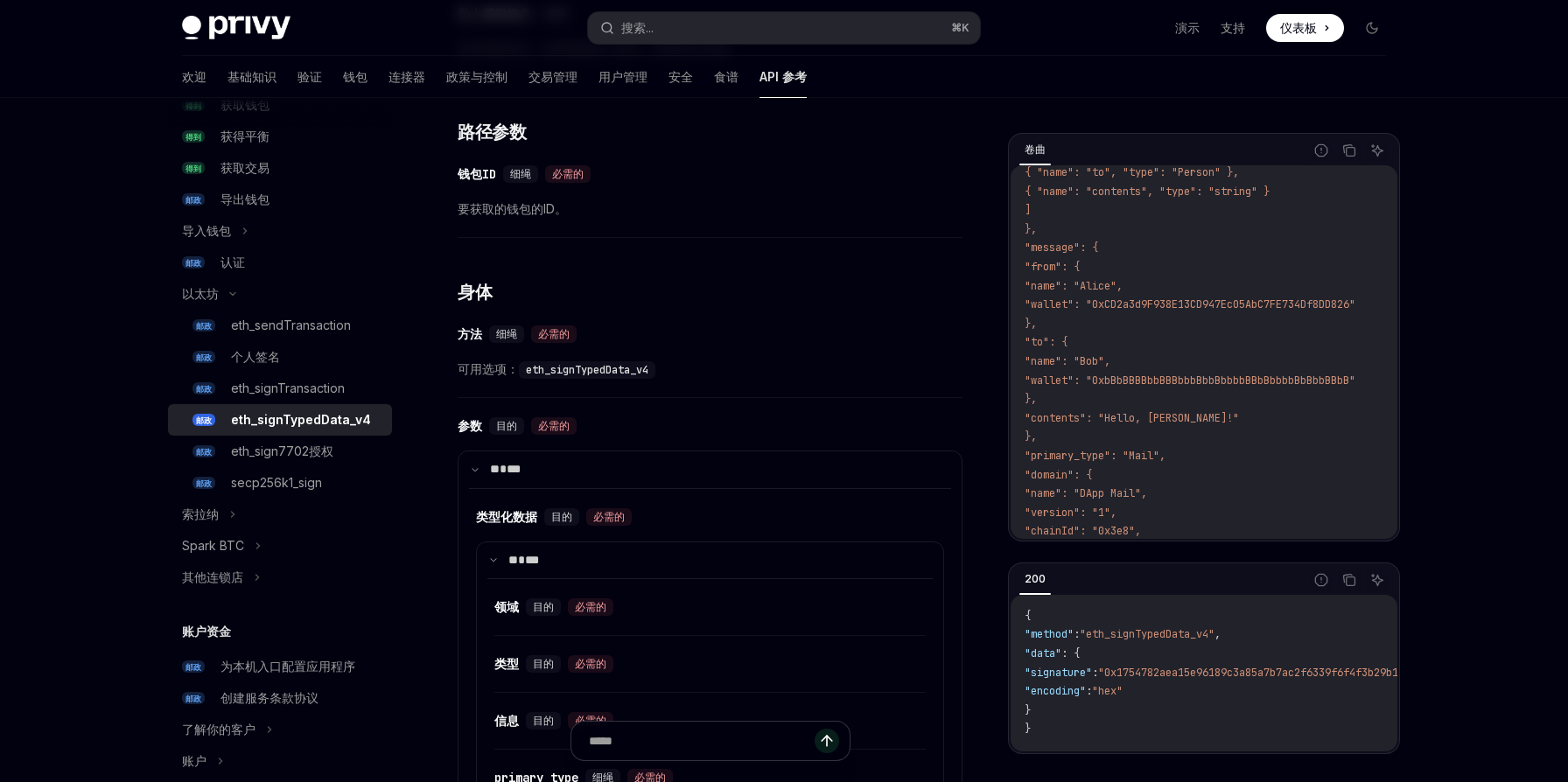
scroll to position [541, 0]
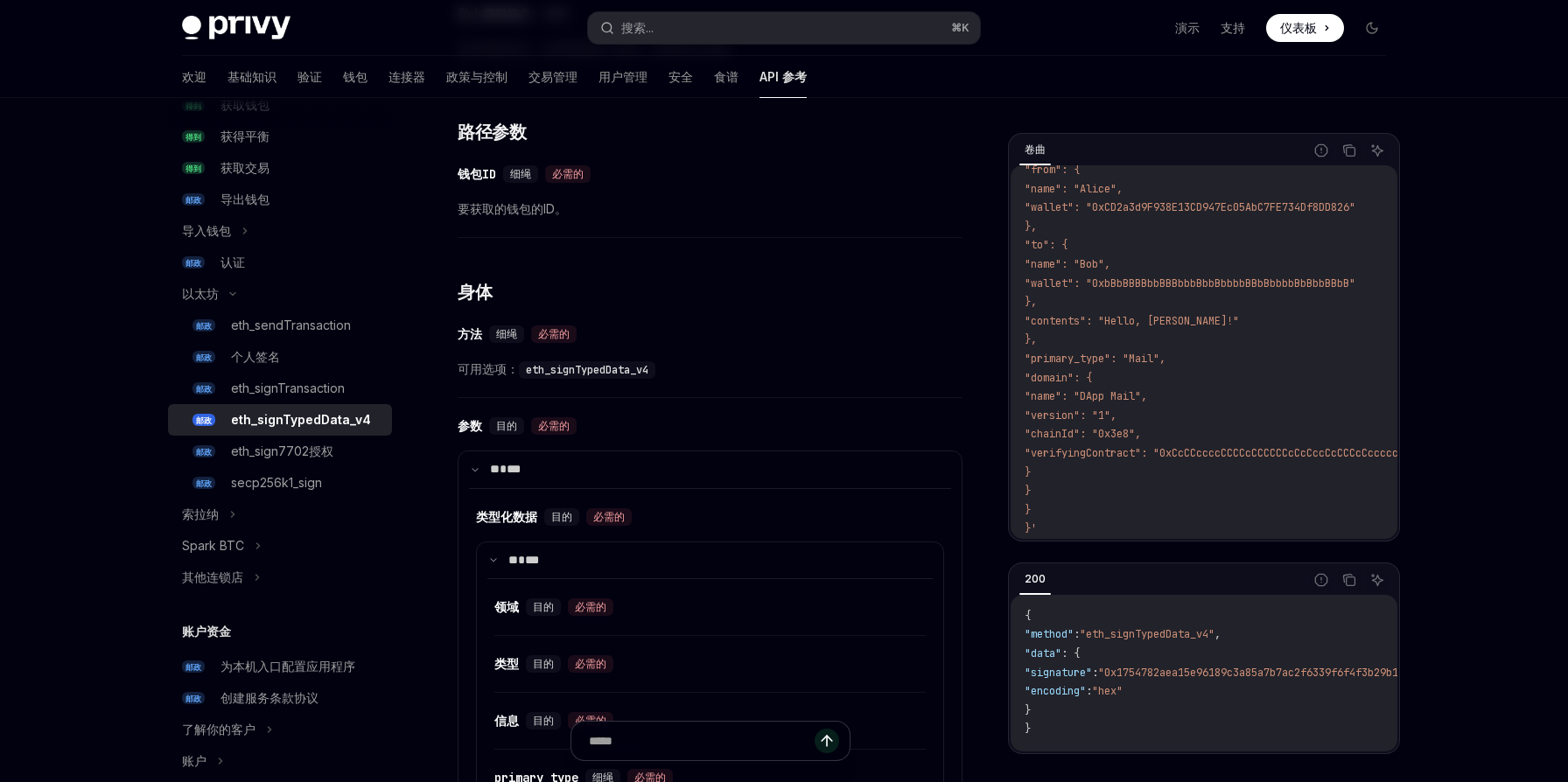
click at [1452, 392] on div "Privy Docs 主页 搜索... ⌘ K 演示 支持 仪表板 仪表板 搜索... 导航 以太坊 eth_signTypedData_v4 欢迎 基础知识…" at bounding box center [784, 562] width 1568 height 2024
